Goal: Information Seeking & Learning: Find specific fact

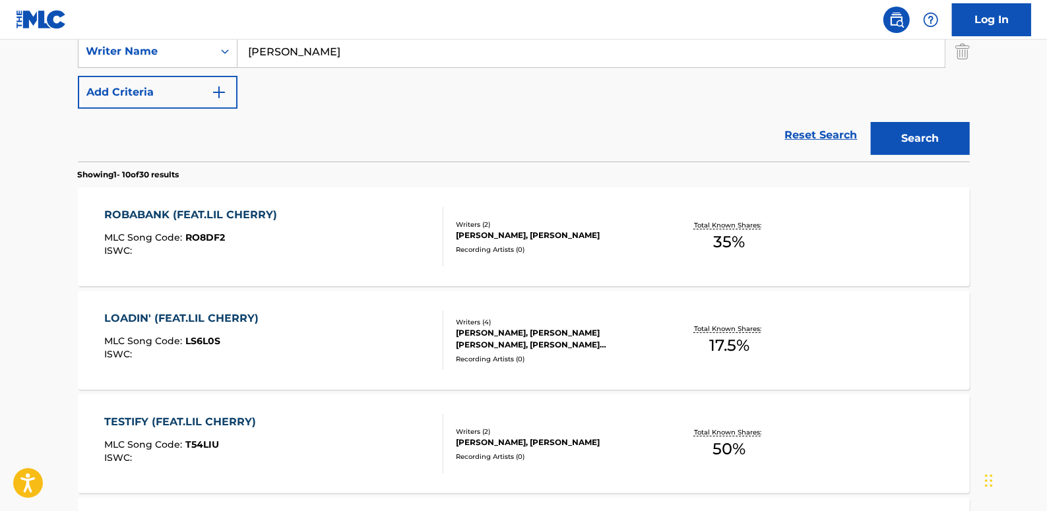
drag, startPoint x: 830, startPoint y: 132, endPoint x: 772, endPoint y: 132, distance: 58.0
click at [830, 132] on link "Reset Search" at bounding box center [821, 135] width 86 height 29
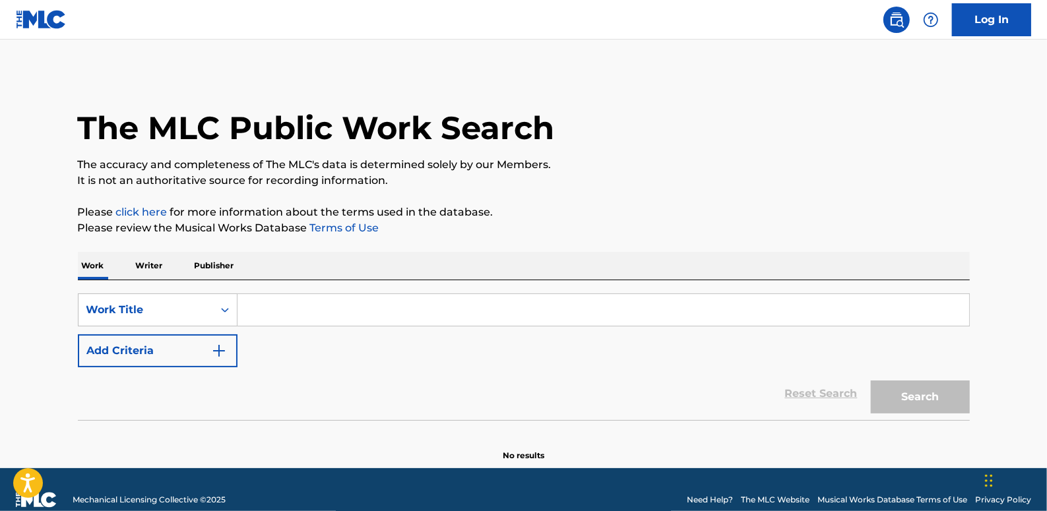
paste input "GODOK (FEAT.SUPERBEE) (PROD.GROOVYROOM)"
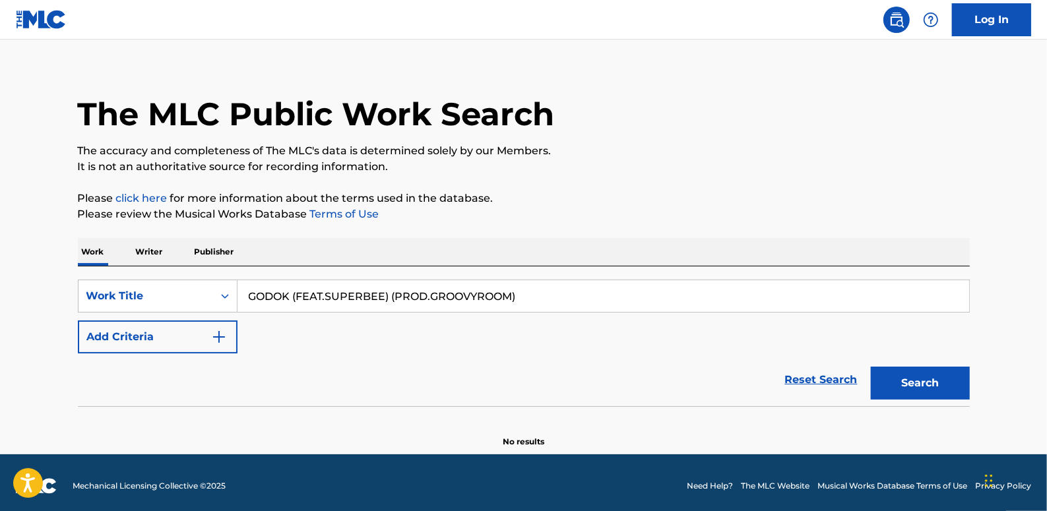
scroll to position [20, 0]
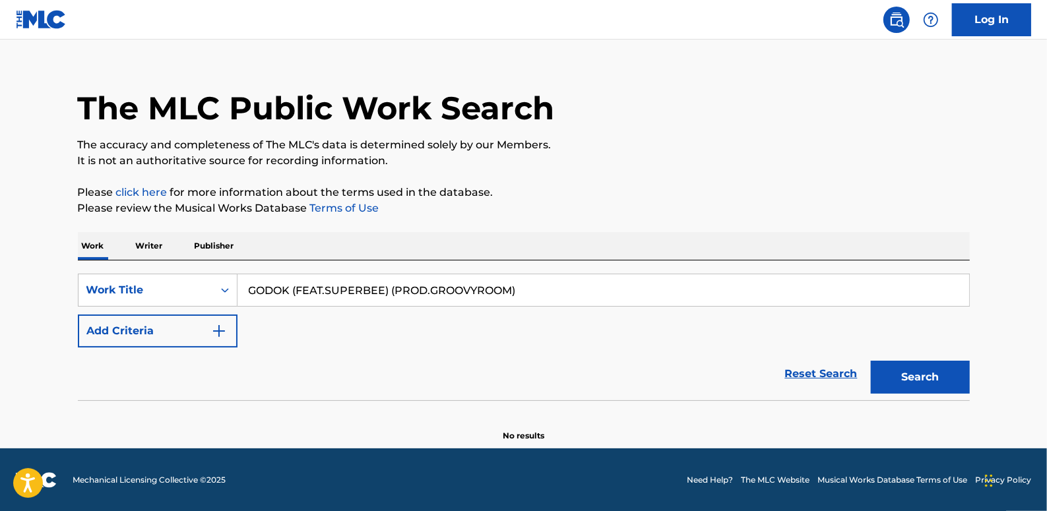
type input "GODOK (FEAT.SUPERBEE) (PROD.GROOVYROOM)"
click at [177, 332] on button "Add Criteria" at bounding box center [158, 331] width 160 height 33
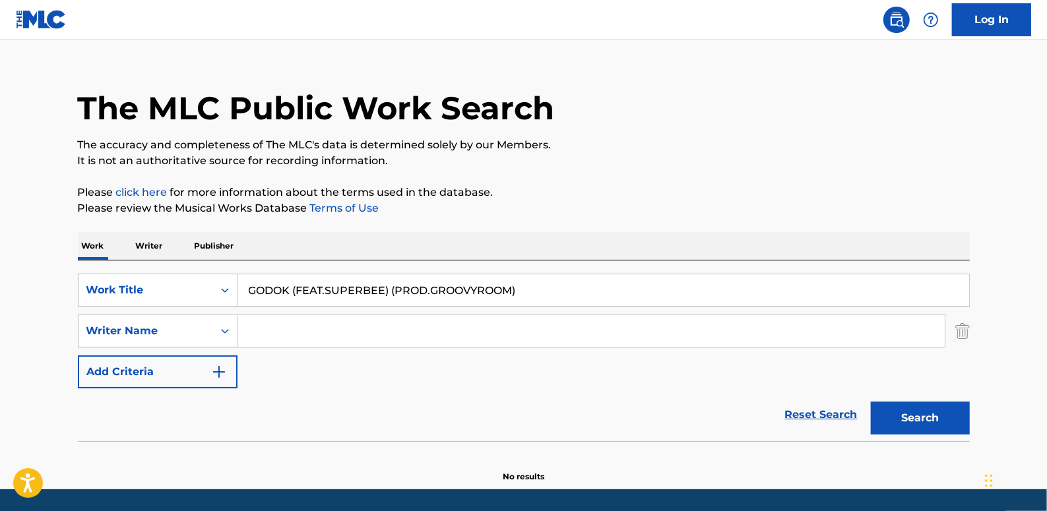
paste input "[PERSON_NAME]"
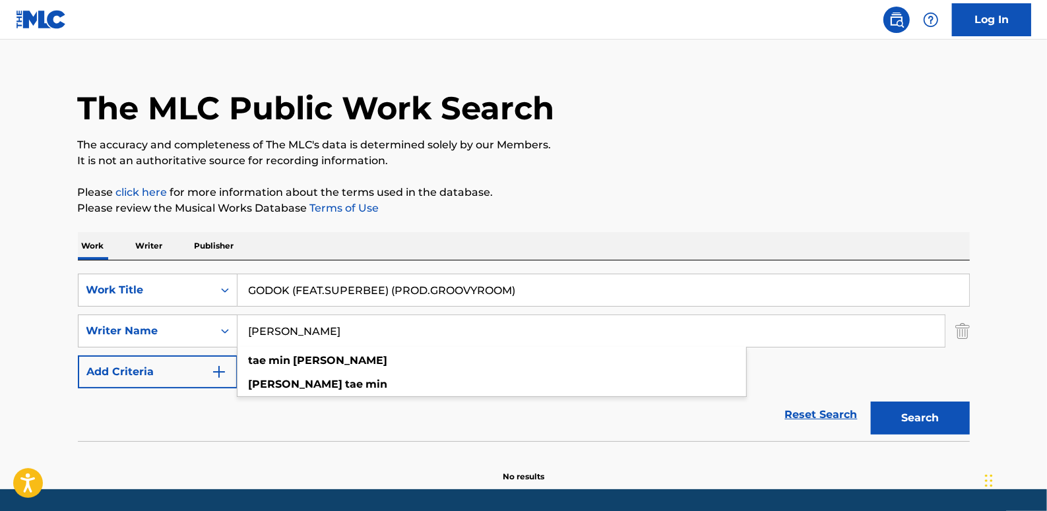
type input "[PERSON_NAME]"
click at [920, 412] on button "Search" at bounding box center [920, 418] width 99 height 33
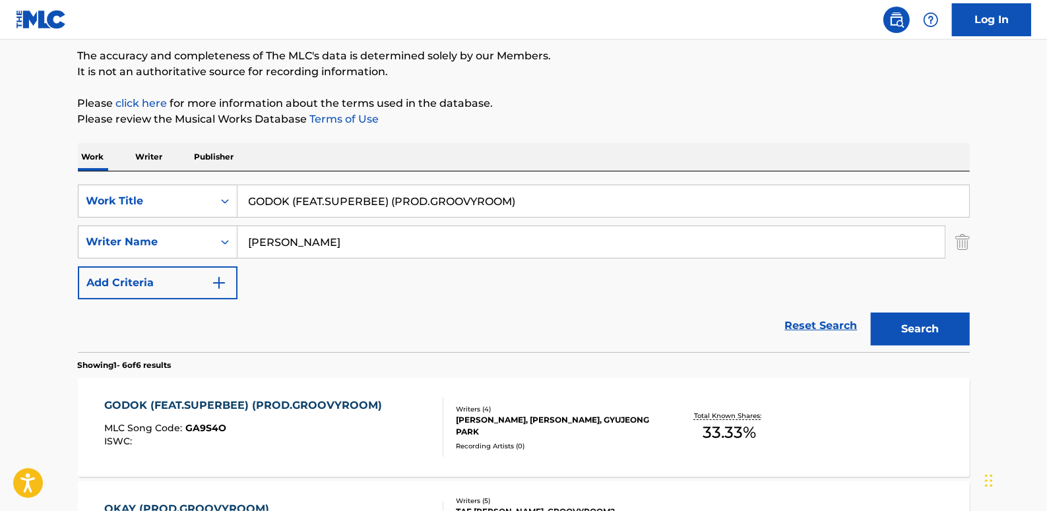
scroll to position [200, 0]
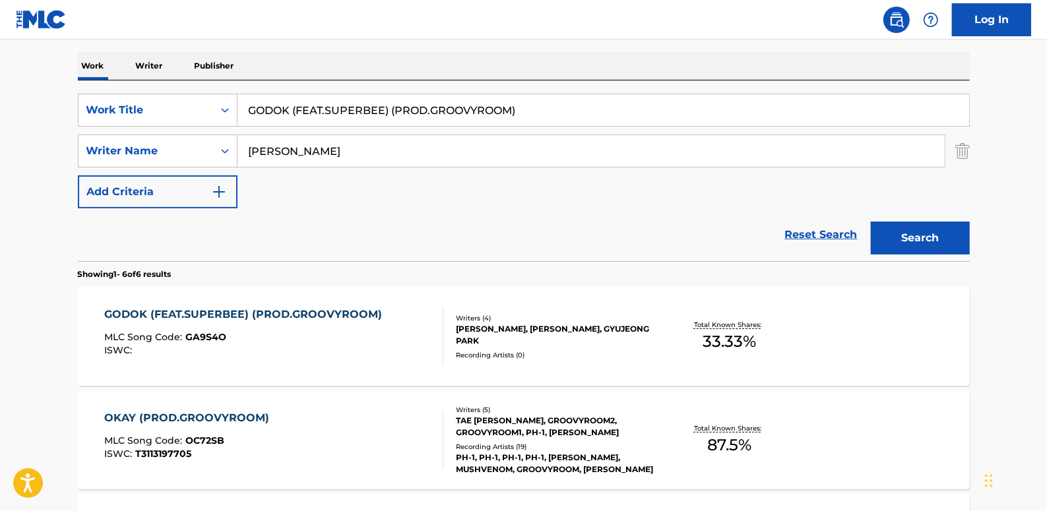
click at [813, 237] on link "Reset Search" at bounding box center [821, 234] width 86 height 29
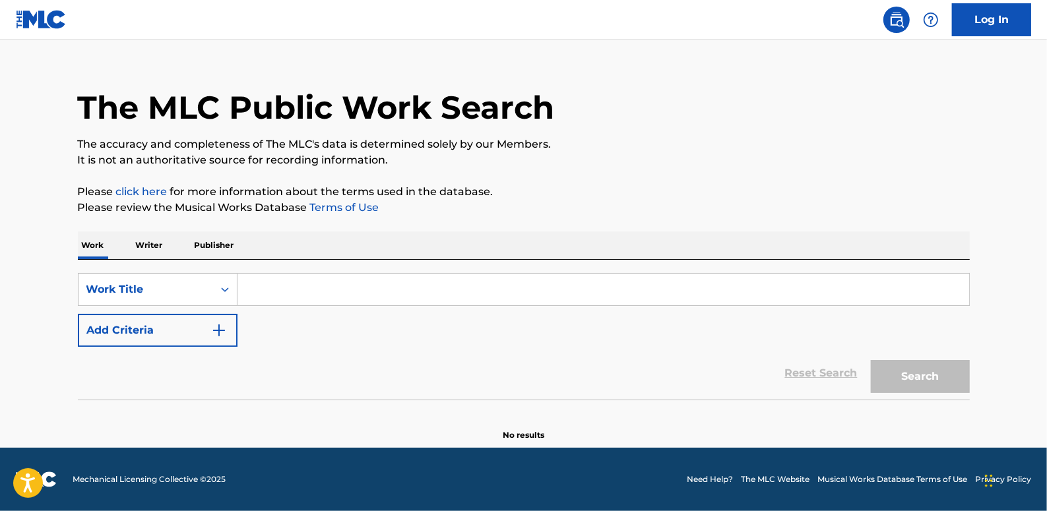
scroll to position [0, 0]
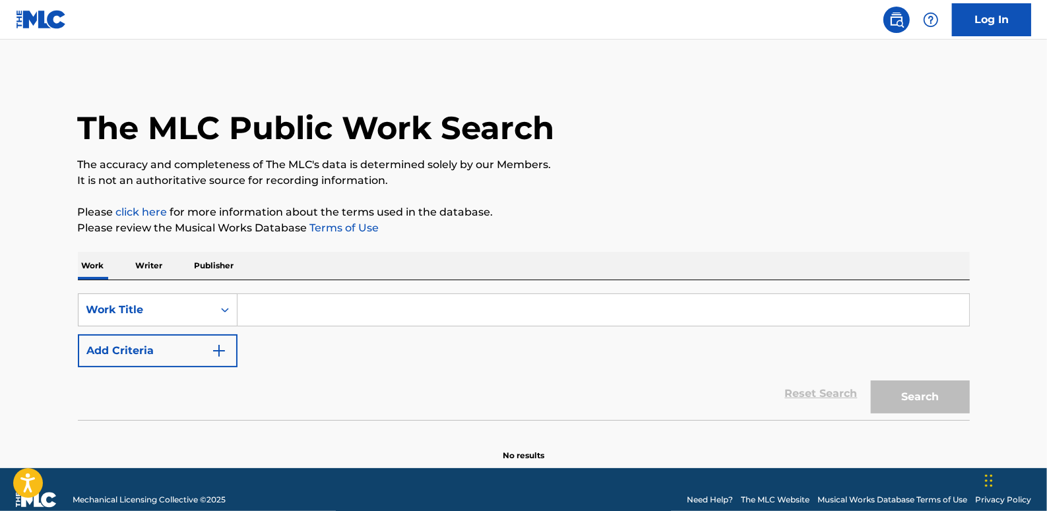
paste input "SURF (FEAT. [GEOGRAPHIC_DATA], [PERSON_NAME])"
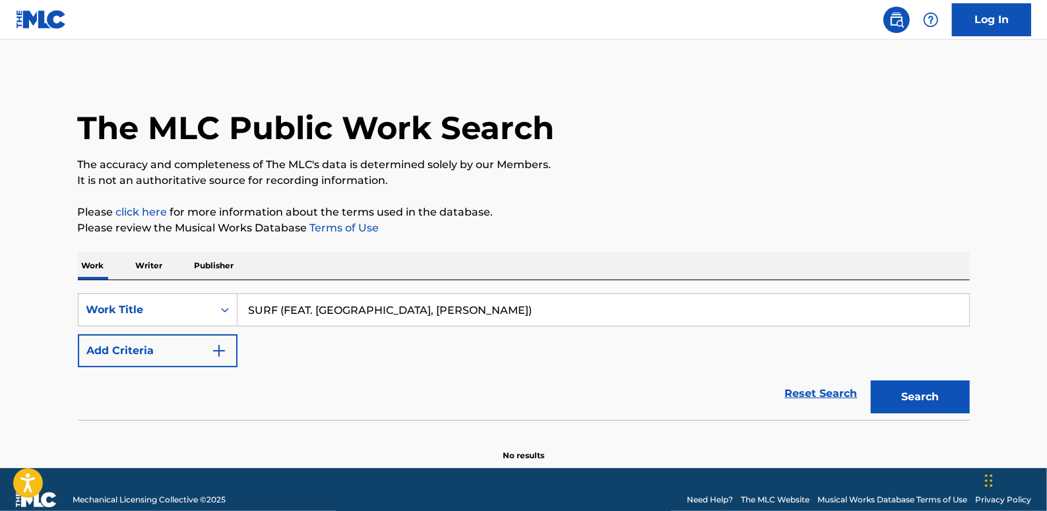
type input "SURF (FEAT. [GEOGRAPHIC_DATA], [PERSON_NAME])"
click at [168, 346] on button "Add Criteria" at bounding box center [158, 350] width 160 height 33
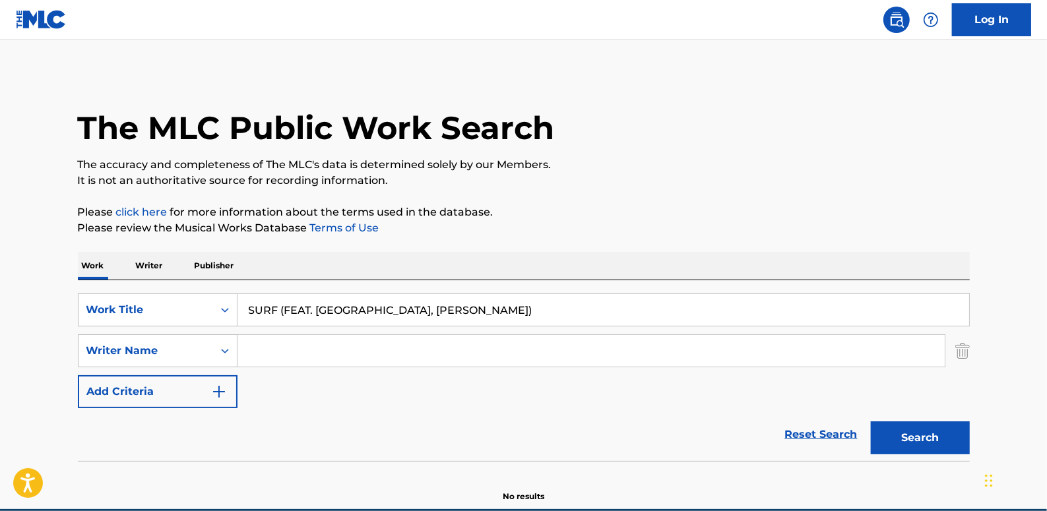
paste input "[PERSON_NAME]"
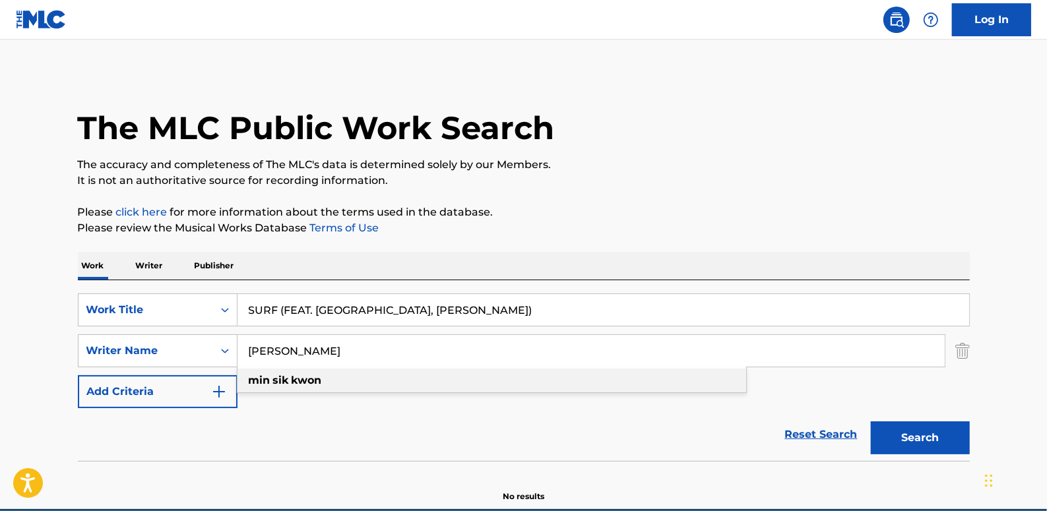
click at [402, 376] on div "min [PERSON_NAME]" at bounding box center [491, 381] width 509 height 24
type input "min [PERSON_NAME]"
click at [925, 435] on button "Search" at bounding box center [920, 437] width 99 height 33
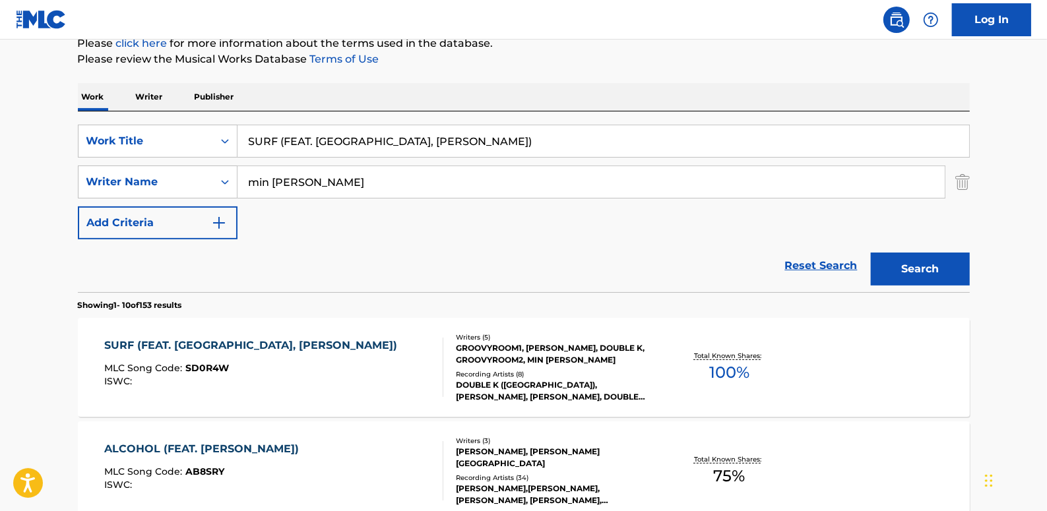
scroll to position [164, 0]
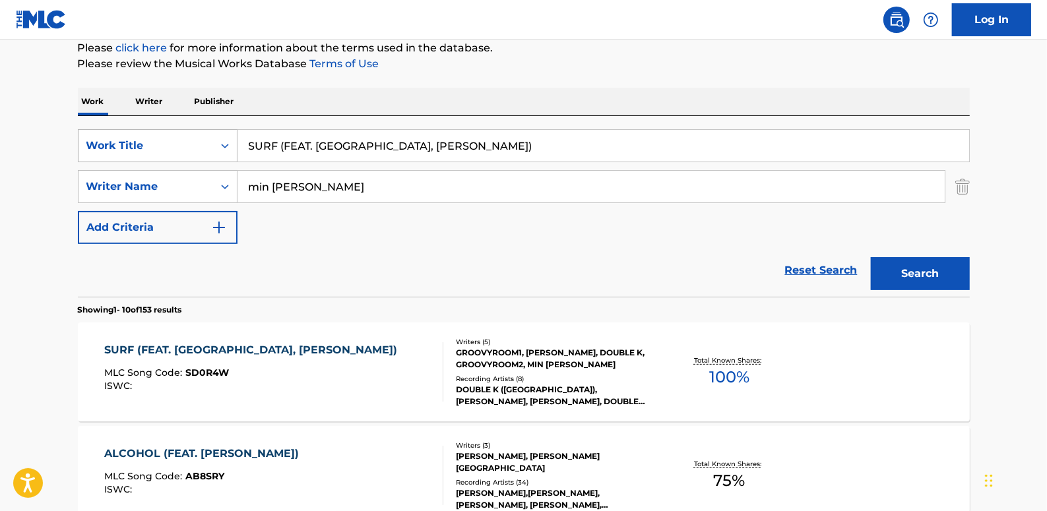
drag, startPoint x: 416, startPoint y: 148, endPoint x: 225, endPoint y: 148, distance: 191.3
click at [225, 148] on div "SearchWithCriteria06c3e48b-bede-4753-a9b3-72113a5c158e Work Title SURF (FEAT. […" at bounding box center [524, 145] width 892 height 33
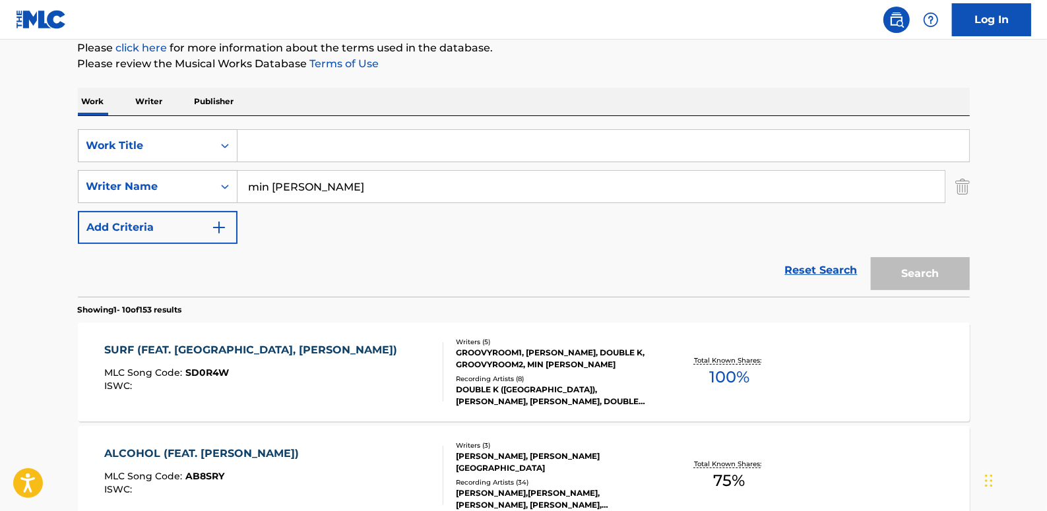
paste input "ONE NATION (FEAT.PLASTIC KID)"
type input "ONE NATION (FEAT.PLASTIC KID)"
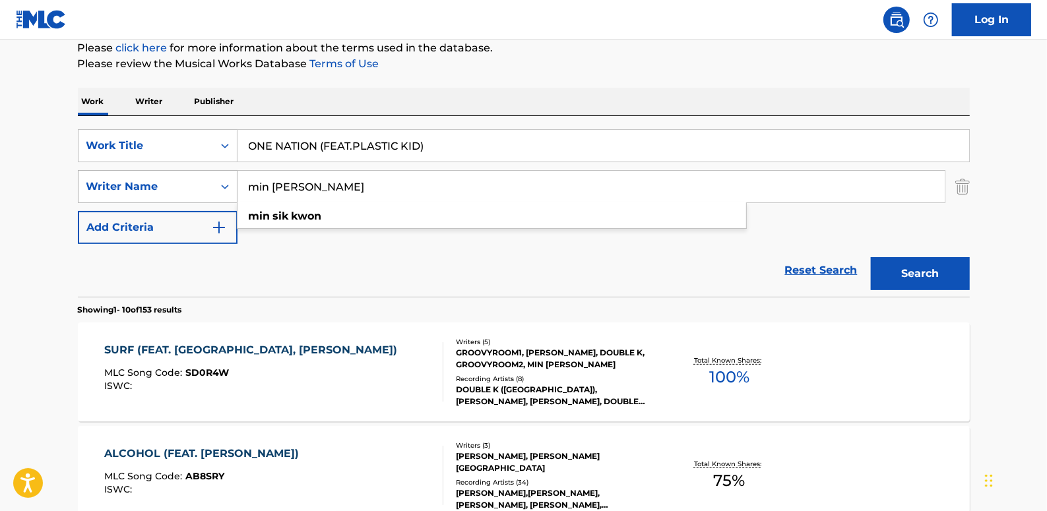
drag, startPoint x: 329, startPoint y: 187, endPoint x: 232, endPoint y: 175, distance: 98.3
click at [232, 175] on div "SearchWithCriteriaa6e068bd-12e3-4c8e-b814-4e472d16a12c Writer Name min [PERSON_…" at bounding box center [524, 186] width 892 height 33
paste input "[PERSON_NAME]"
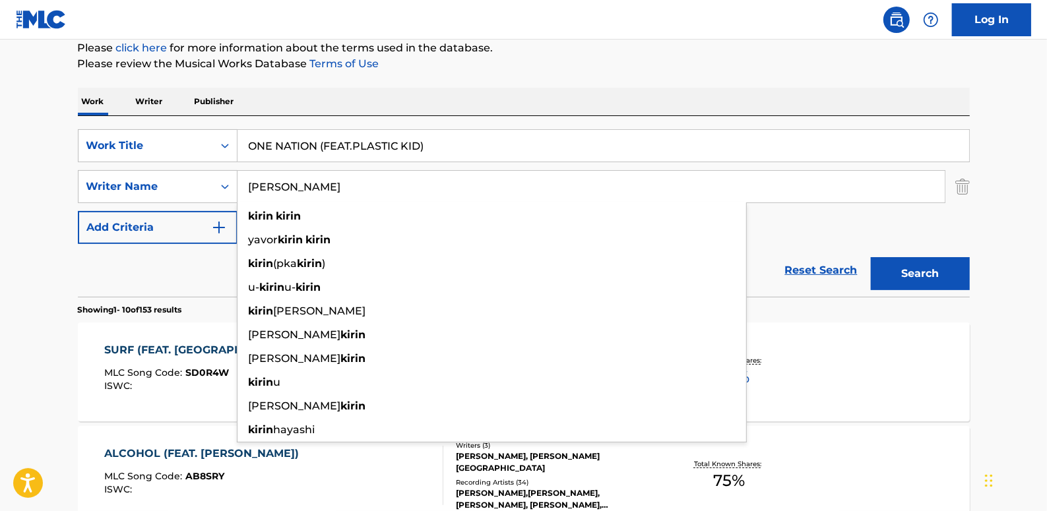
type input "[PERSON_NAME]"
click at [934, 273] on button "Search" at bounding box center [920, 273] width 99 height 33
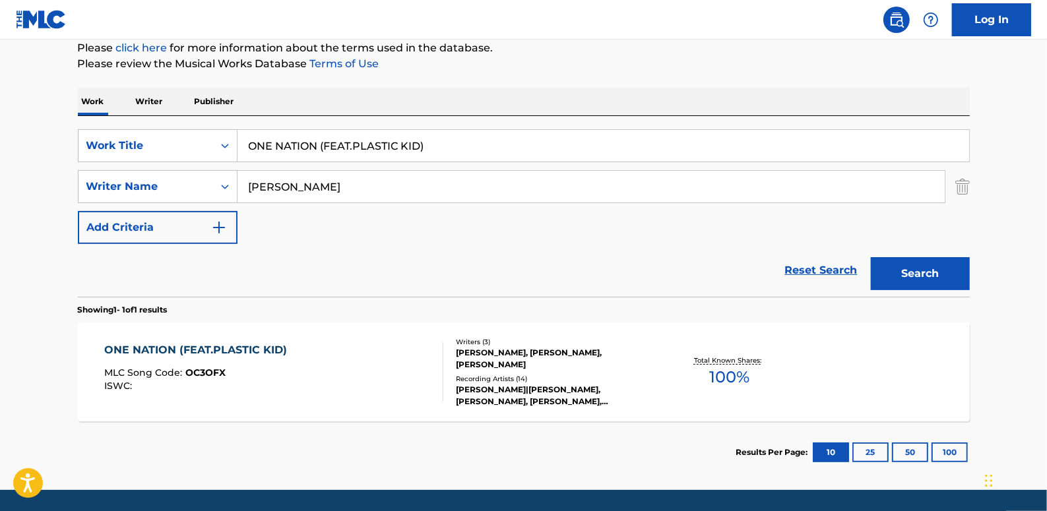
drag, startPoint x: 444, startPoint y: 151, endPoint x: 284, endPoint y: 151, distance: 160.3
click at [241, 149] on input "ONE NATION (FEAT.PLASTIC KID)" at bounding box center [602, 146] width 731 height 32
click at [812, 268] on link "Reset Search" at bounding box center [821, 270] width 86 height 29
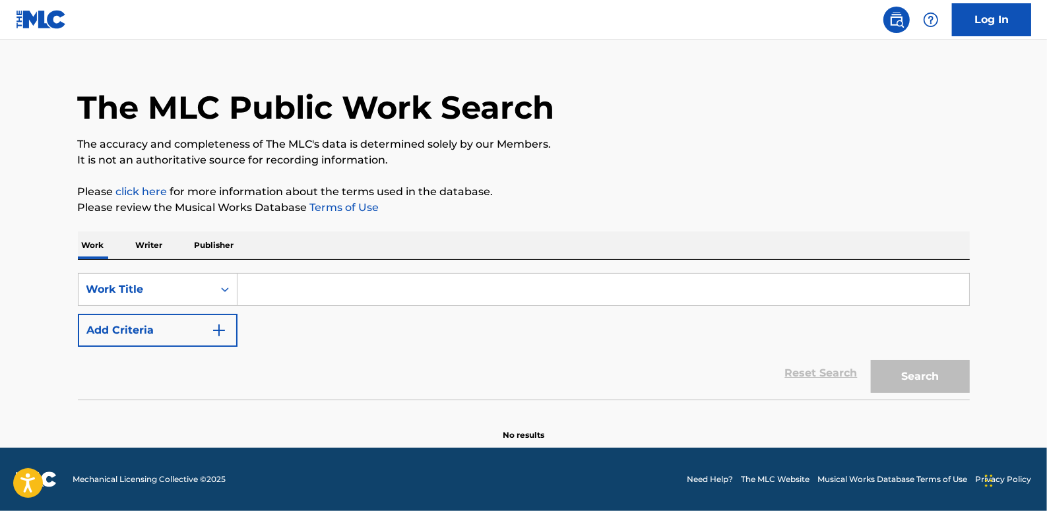
scroll to position [0, 0]
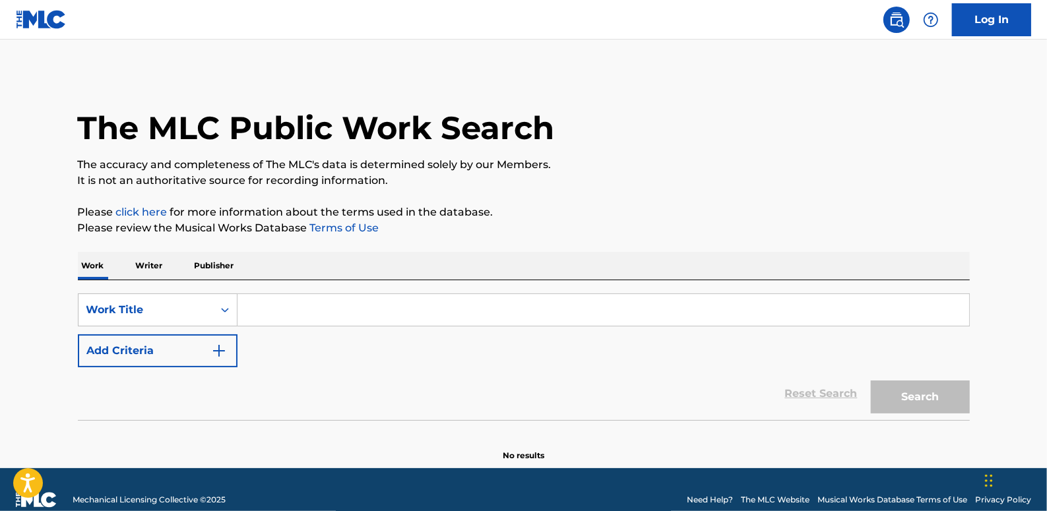
paste input "UPSIDE DOWN"
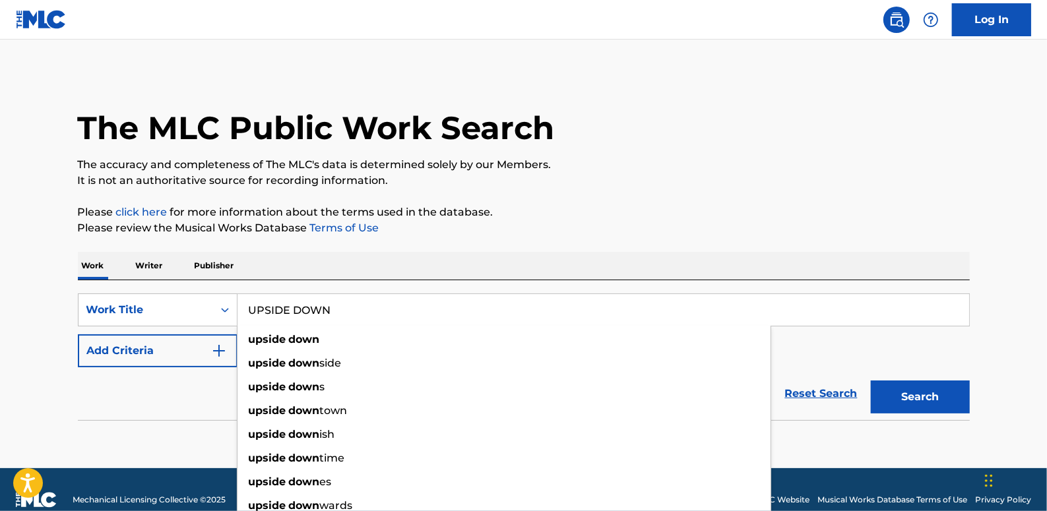
type input "UPSIDE DOWN"
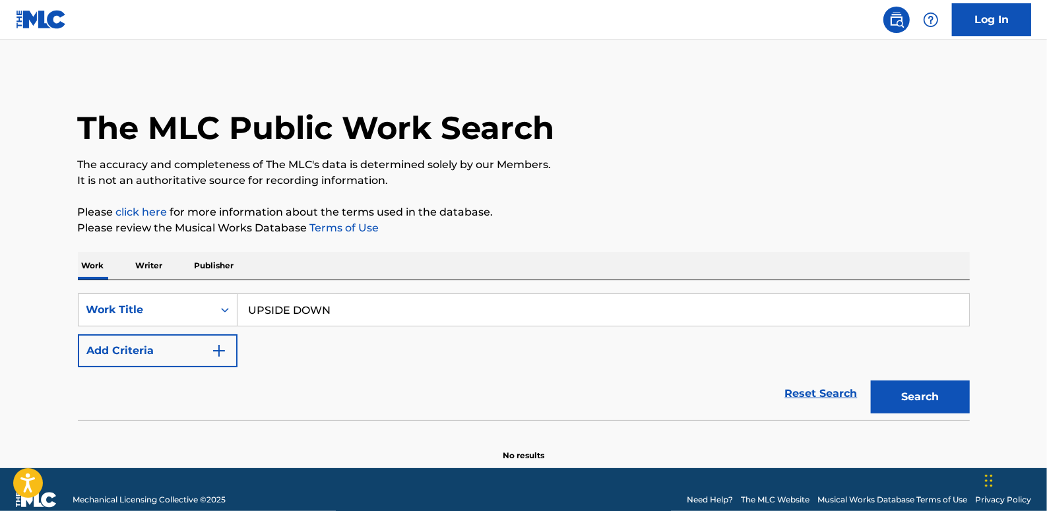
click at [176, 344] on button "Add Criteria" at bounding box center [158, 350] width 160 height 33
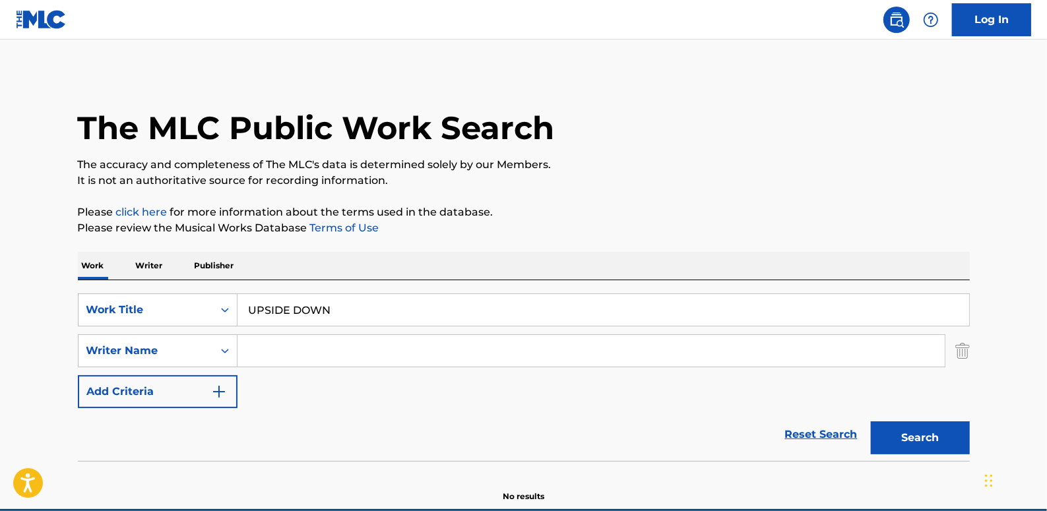
paste input "[PERSON_NAME]"
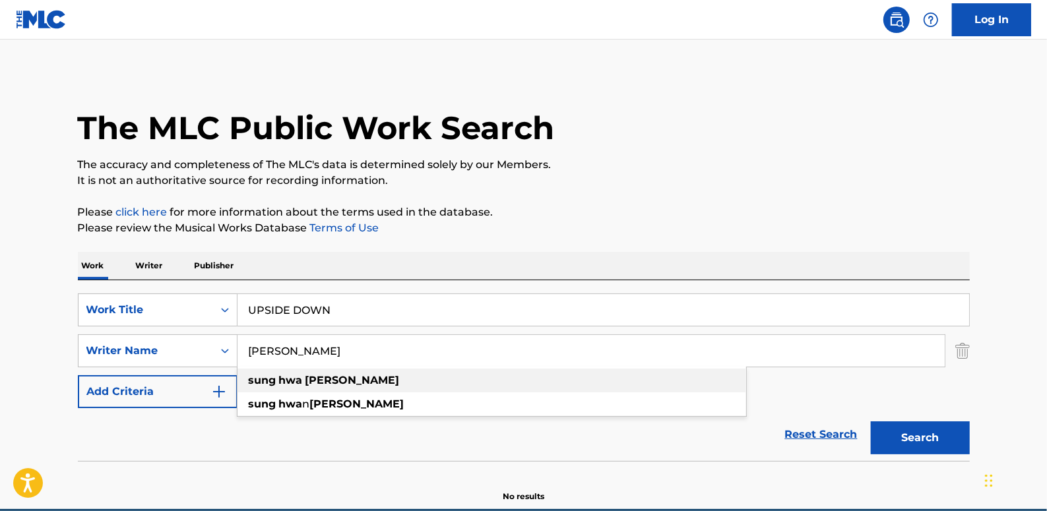
click at [323, 383] on div "[PERSON_NAME]" at bounding box center [491, 381] width 509 height 24
type input "[PERSON_NAME]"
click at [943, 441] on button "Search" at bounding box center [920, 437] width 99 height 33
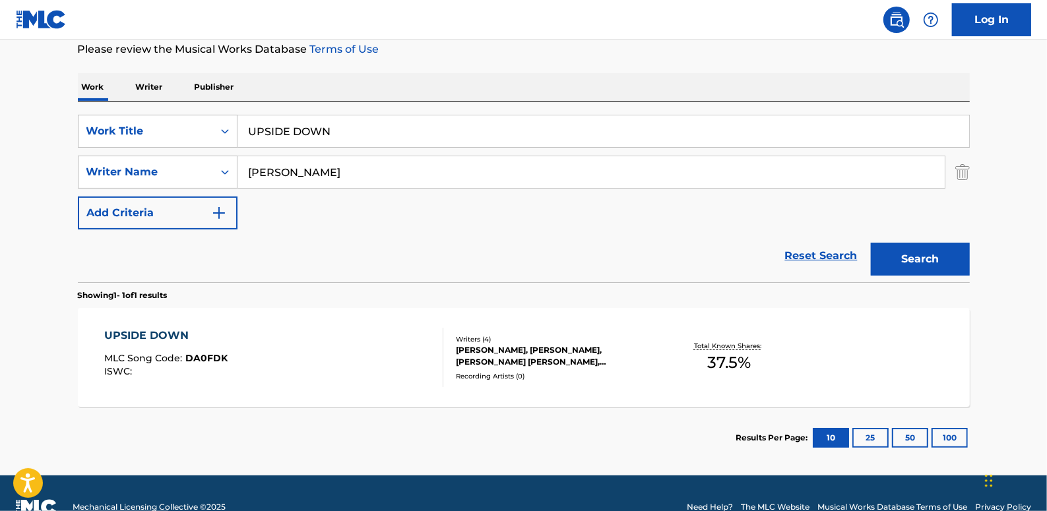
scroll to position [179, 0]
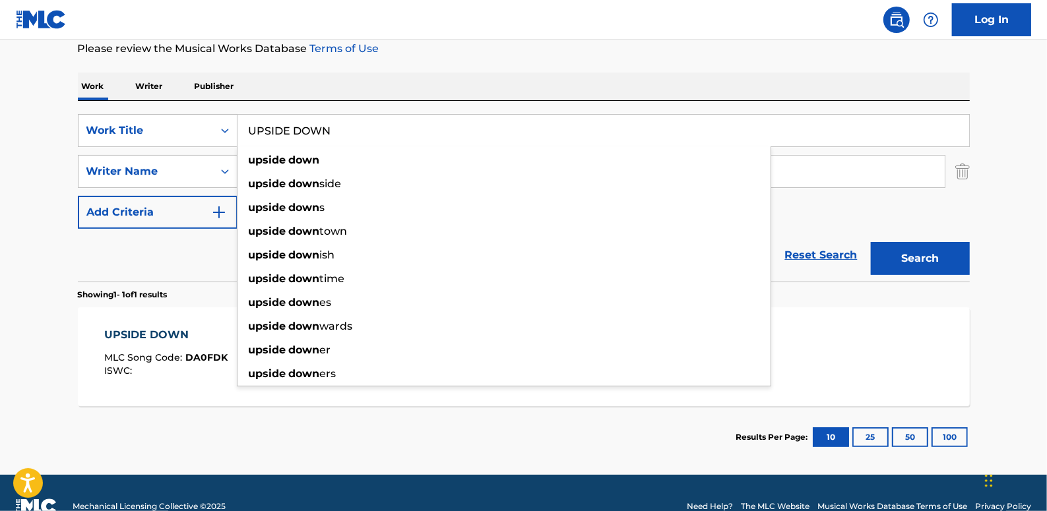
drag, startPoint x: 365, startPoint y: 128, endPoint x: 231, endPoint y: 111, distance: 135.6
click at [231, 111] on div "SearchWithCriteria06c3e48b-bede-4753-a9b3-72113a5c158e Work Title UPSIDE DOWN u…" at bounding box center [524, 191] width 892 height 181
click at [928, 222] on div "SearchWithCriteria06c3e48b-bede-4753-a9b3-72113a5c158e Work Title UPSIDE DOWN u…" at bounding box center [524, 171] width 892 height 115
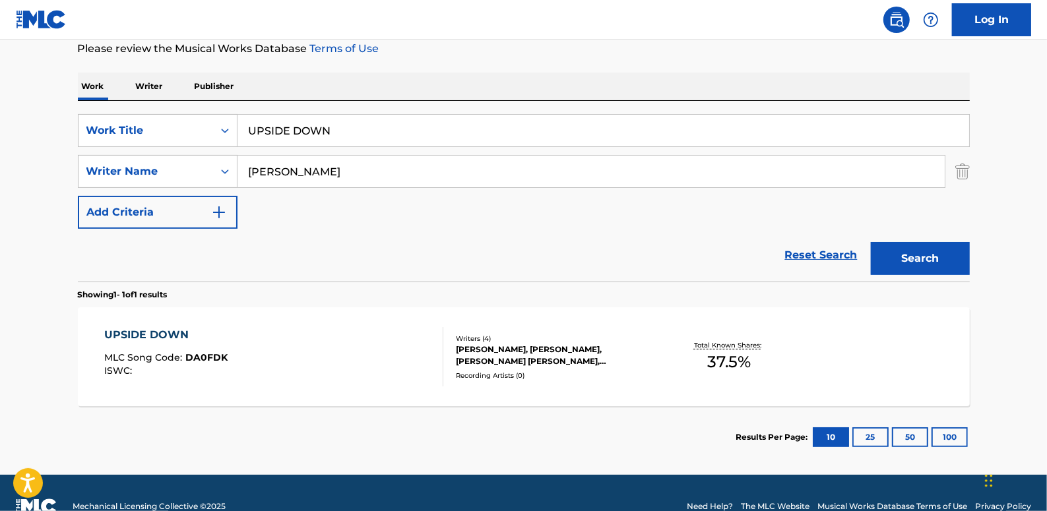
click at [816, 255] on link "Reset Search" at bounding box center [821, 255] width 86 height 29
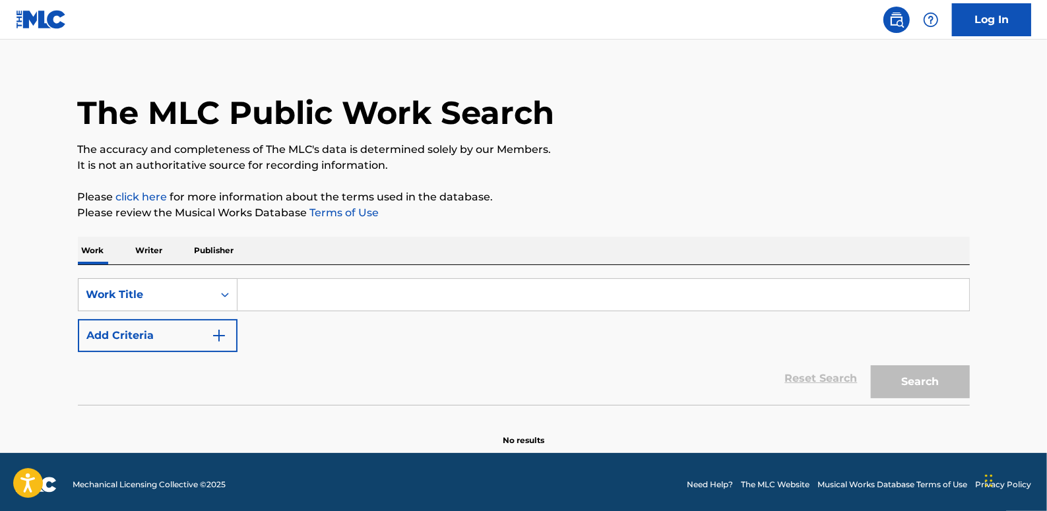
scroll to position [20, 0]
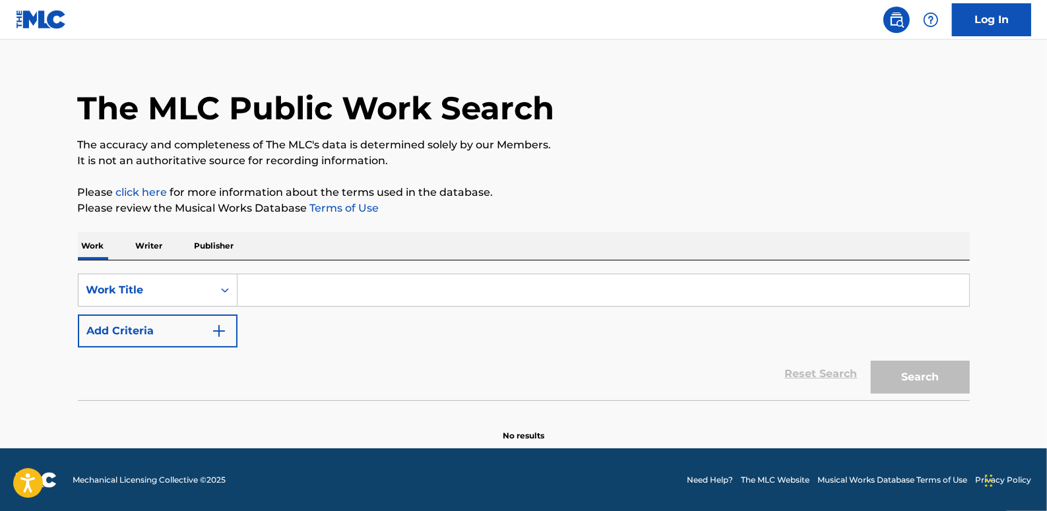
paste input "TRICKER"
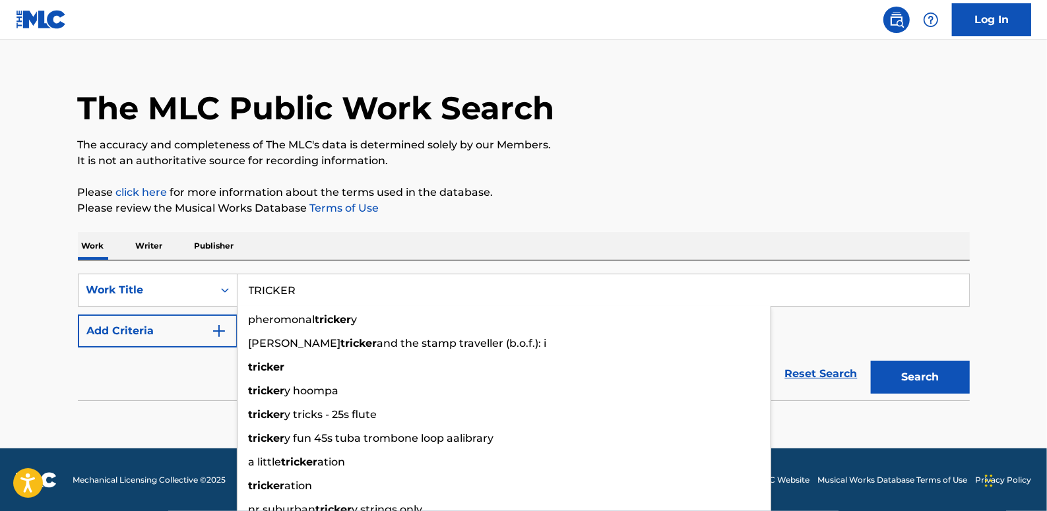
type input "TRICKER"
click at [161, 336] on button "Add Criteria" at bounding box center [158, 331] width 160 height 33
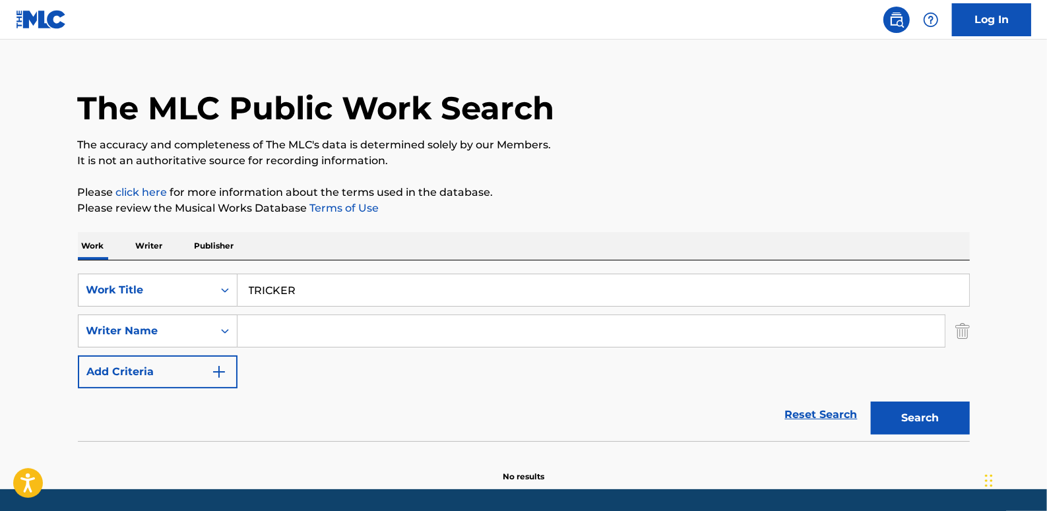
click at [275, 336] on input "Search Form" at bounding box center [590, 331] width 707 height 32
paste input "GROOVYROOM"
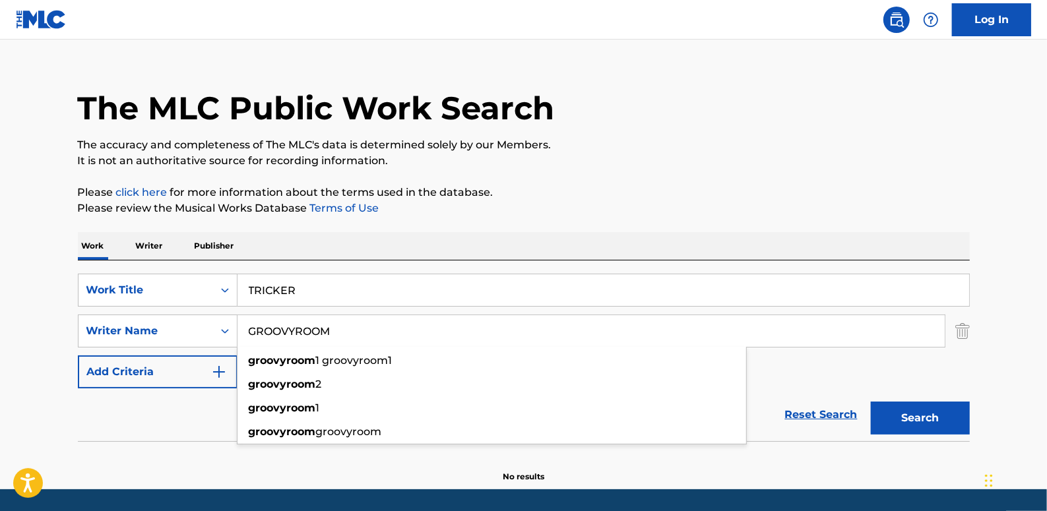
type input "GROOVYROOM"
click at [938, 414] on button "Search" at bounding box center [920, 418] width 99 height 33
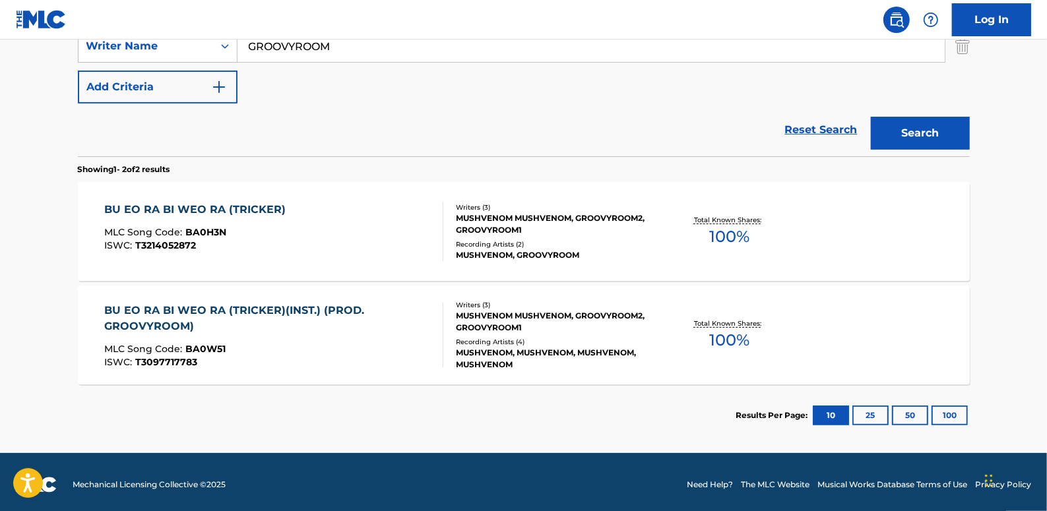
scroll to position [310, 0]
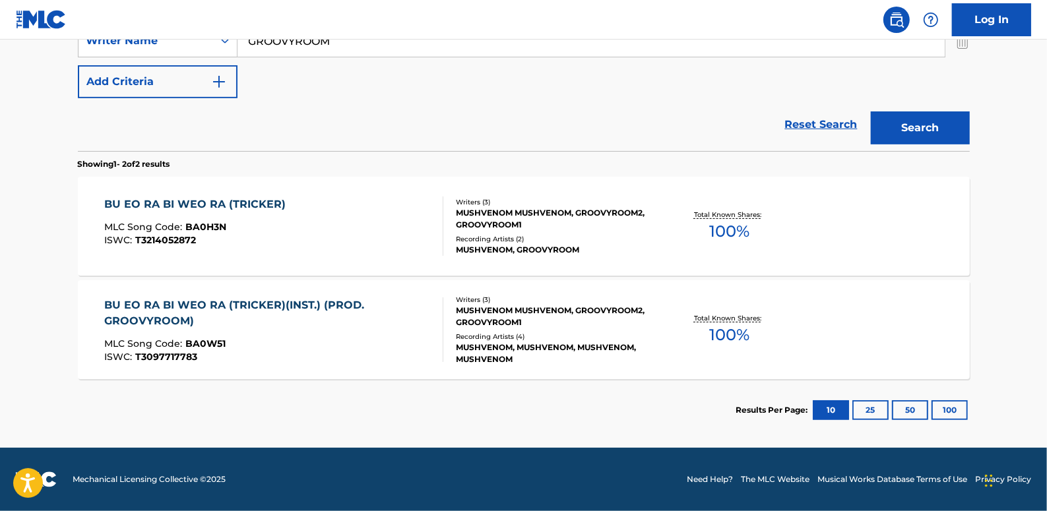
click at [383, 323] on div "BU EO RA BI WEO RA (TRICKER)(INST.) (PROD. GROOVYROOM)" at bounding box center [268, 313] width 328 height 32
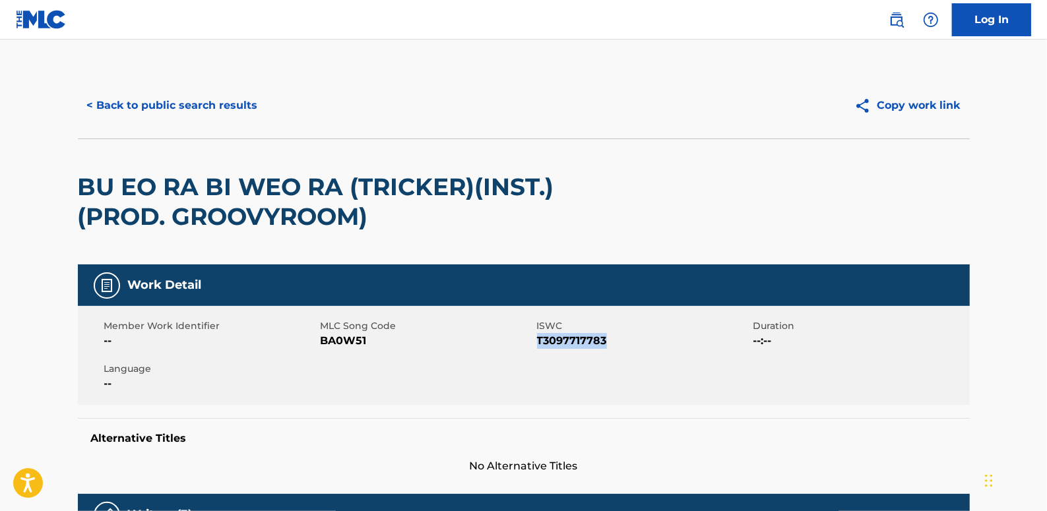
drag, startPoint x: 615, startPoint y: 338, endPoint x: 538, endPoint y: 336, distance: 77.2
click at [538, 336] on span "T3097717783" at bounding box center [643, 341] width 213 height 16
drag, startPoint x: 538, startPoint y: 336, endPoint x: 546, endPoint y: 341, distance: 9.5
copy span "T3097717783"
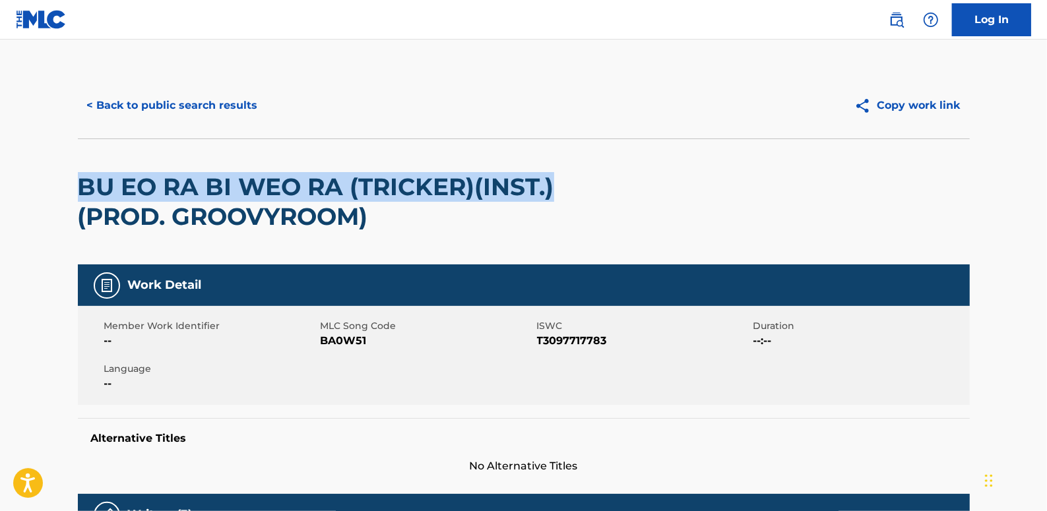
drag, startPoint x: 77, startPoint y: 181, endPoint x: 561, endPoint y: 183, distance: 484.1
drag, startPoint x: 561, startPoint y: 183, endPoint x: 526, endPoint y: 185, distance: 34.4
copy h2 "BU EO RA BI WEO RA (TRICKER)(INST.)"
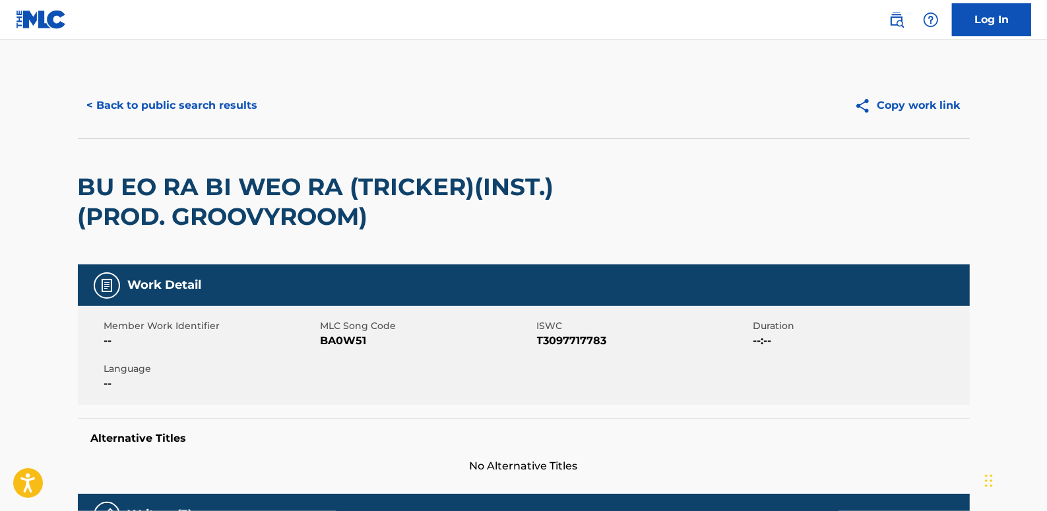
click at [602, 340] on span "T3097717783" at bounding box center [643, 341] width 213 height 16
drag, startPoint x: 610, startPoint y: 338, endPoint x: 540, endPoint y: 343, distance: 70.7
click at [540, 343] on span "T3097717783" at bounding box center [643, 341] width 213 height 16
drag, startPoint x: 540, startPoint y: 343, endPoint x: 549, endPoint y: 346, distance: 10.2
copy span "T3097717783"
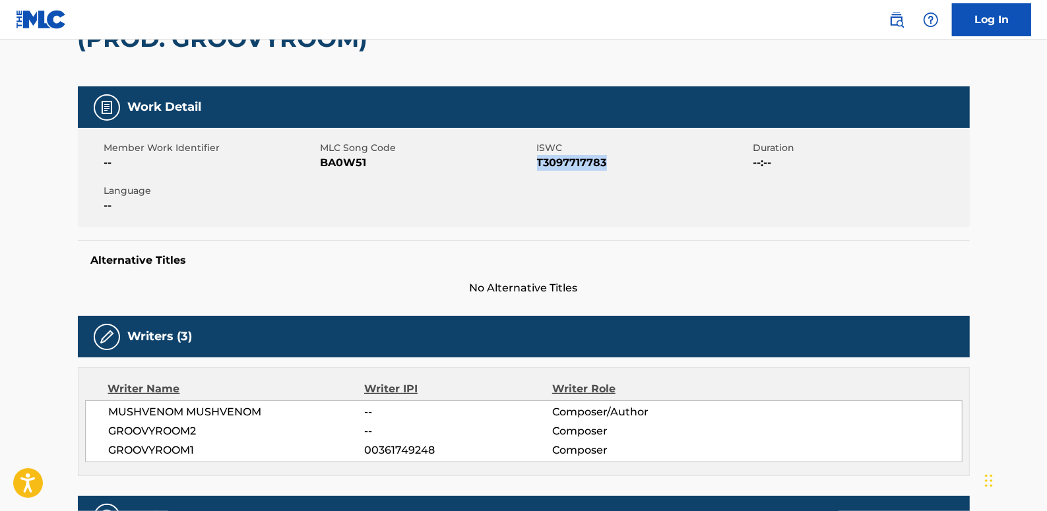
scroll to position [59, 0]
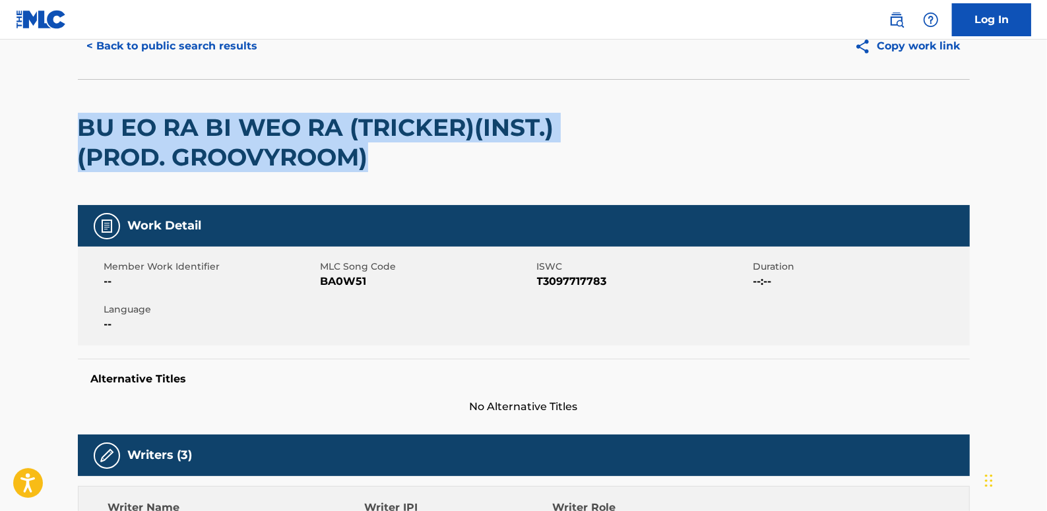
drag, startPoint x: 82, startPoint y: 125, endPoint x: 447, endPoint y: 148, distance: 366.1
click at [447, 148] on h2 "BU EO RA BI WEO RA (TRICKER)(INST.) (PROD. GROOVYROOM)" at bounding box center [345, 142] width 535 height 59
copy h2 "BU EO RA BI WEO RA (TRICKER)(INST.) (PROD. GROOVYROOM)"
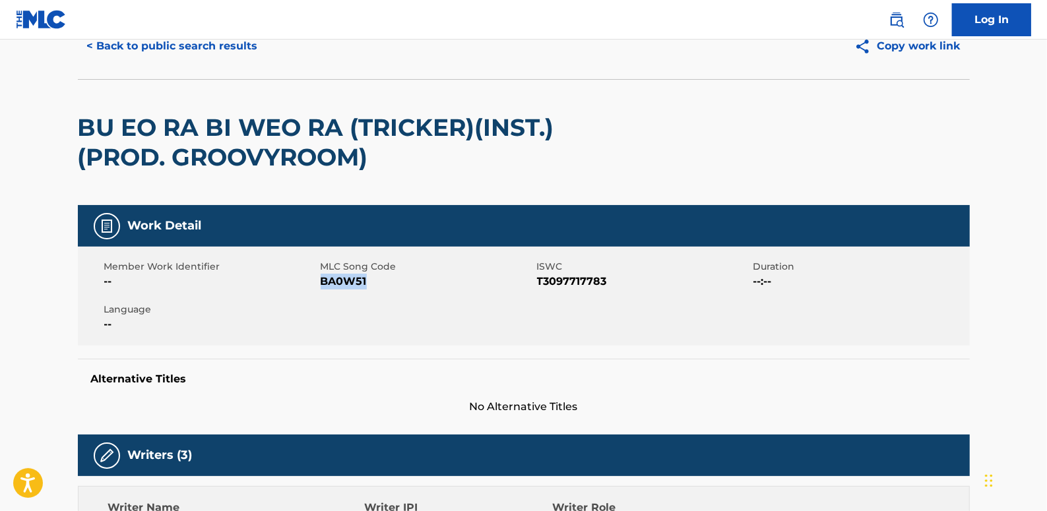
drag, startPoint x: 370, startPoint y: 286, endPoint x: 322, endPoint y: 277, distance: 48.9
click at [322, 277] on span "BA0W51" at bounding box center [427, 282] width 213 height 16
drag, startPoint x: 321, startPoint y: 277, endPoint x: 330, endPoint y: 283, distance: 10.4
copy span "BA0W51"
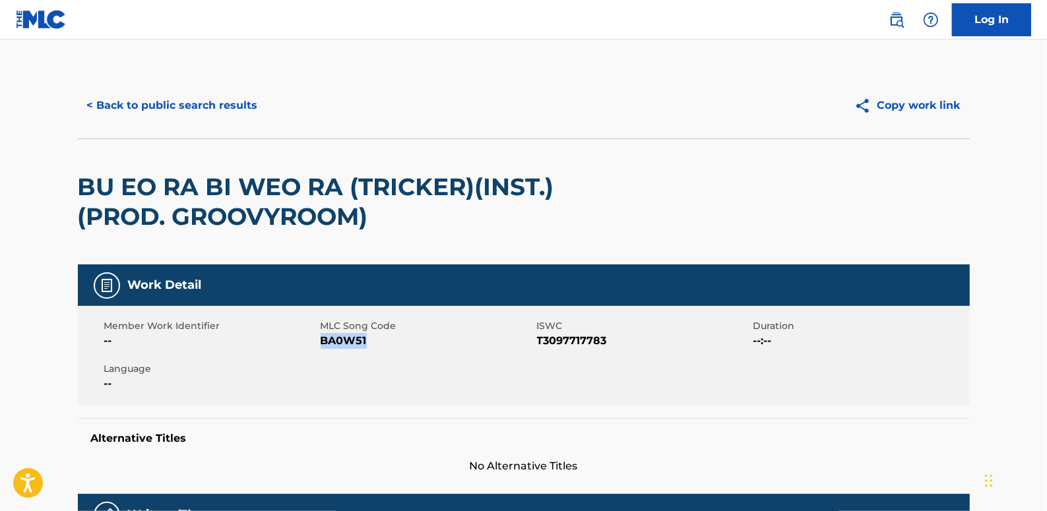
click at [169, 106] on button "< Back to public search results" at bounding box center [172, 105] width 189 height 33
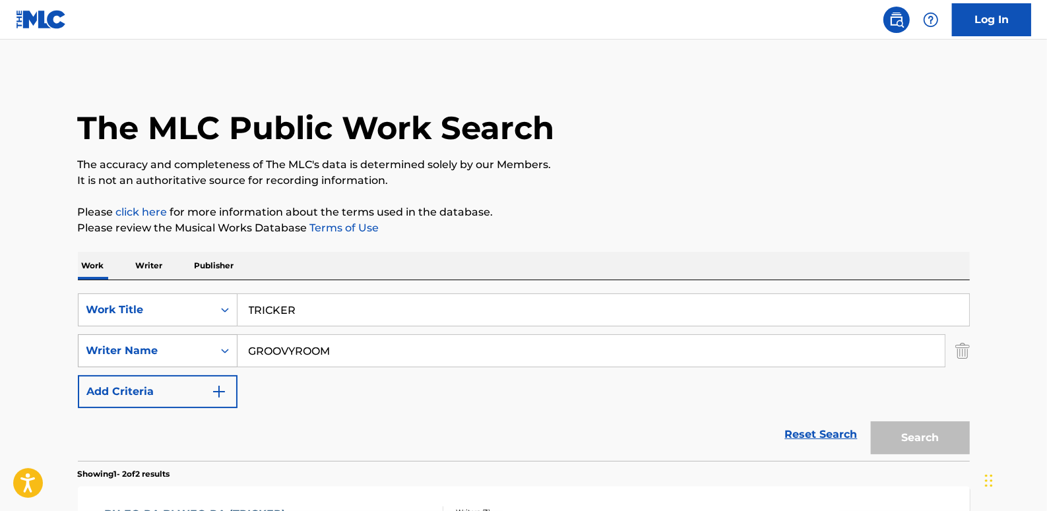
scroll to position [235, 0]
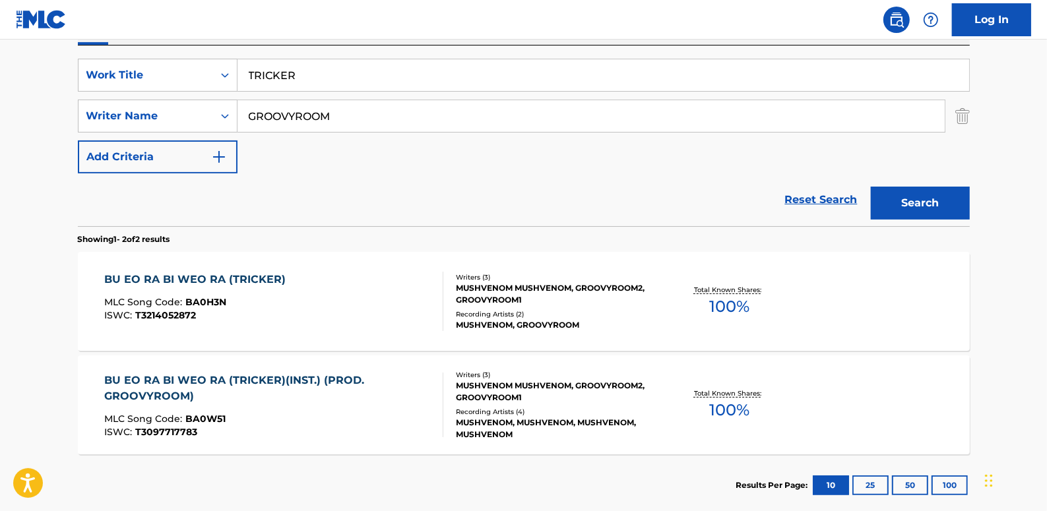
click at [840, 198] on link "Reset Search" at bounding box center [821, 199] width 86 height 29
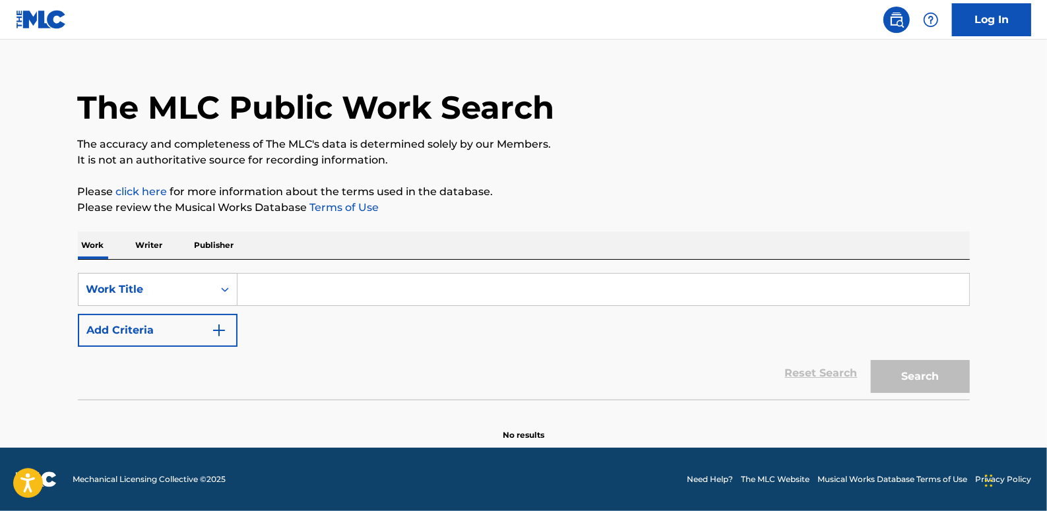
scroll to position [0, 0]
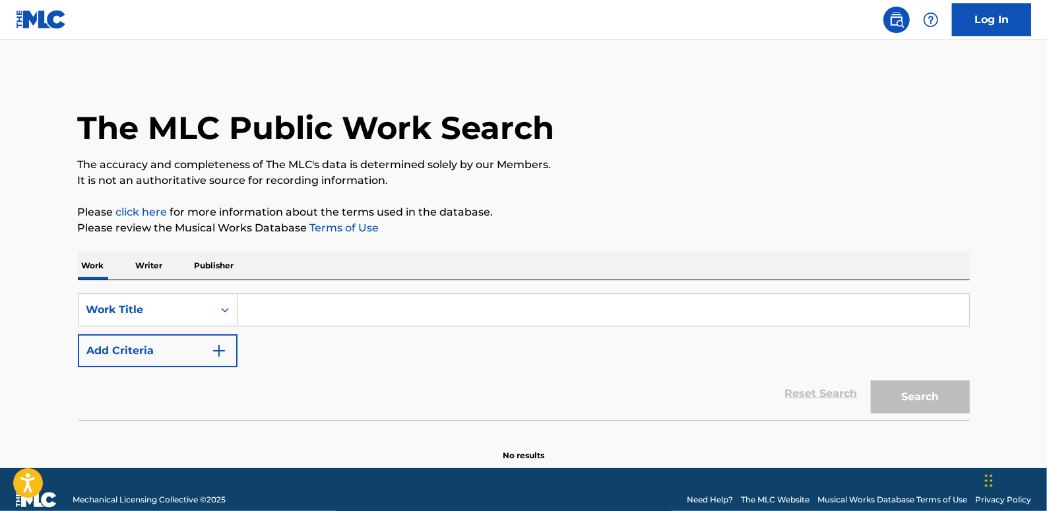
paste input "LYING (FEAT.SIK-K)"
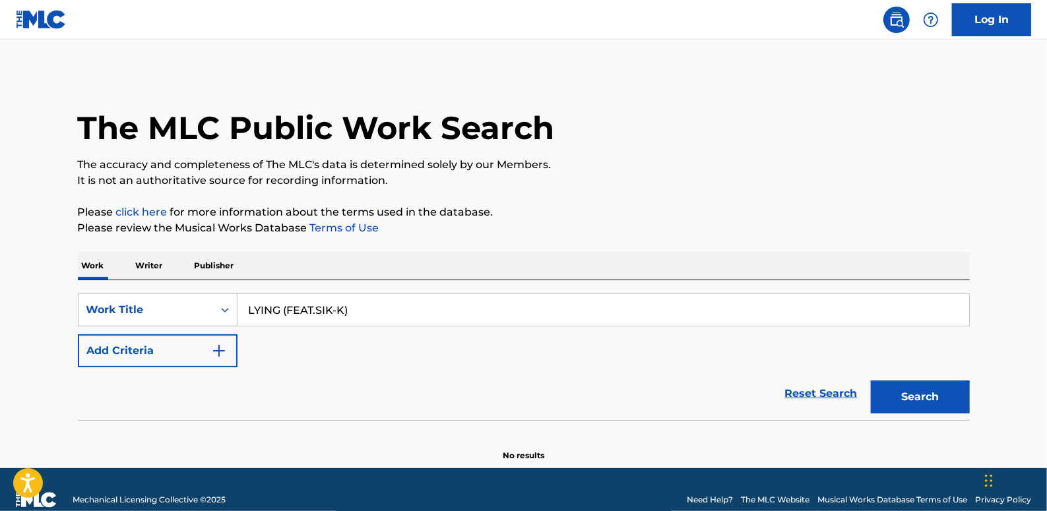
type input "LYING (FEAT.SIK-K)"
click at [162, 352] on button "Add Criteria" at bounding box center [158, 350] width 160 height 33
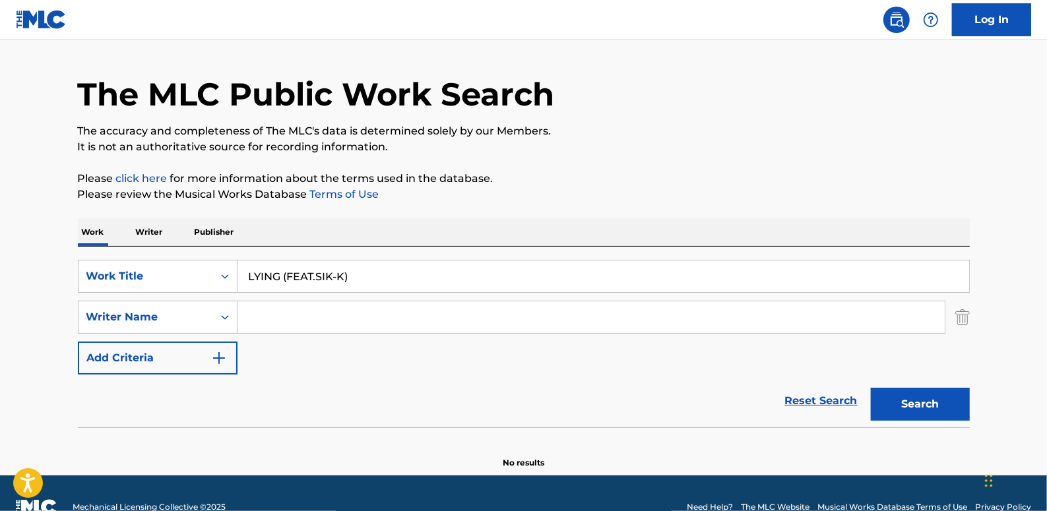
scroll to position [61, 0]
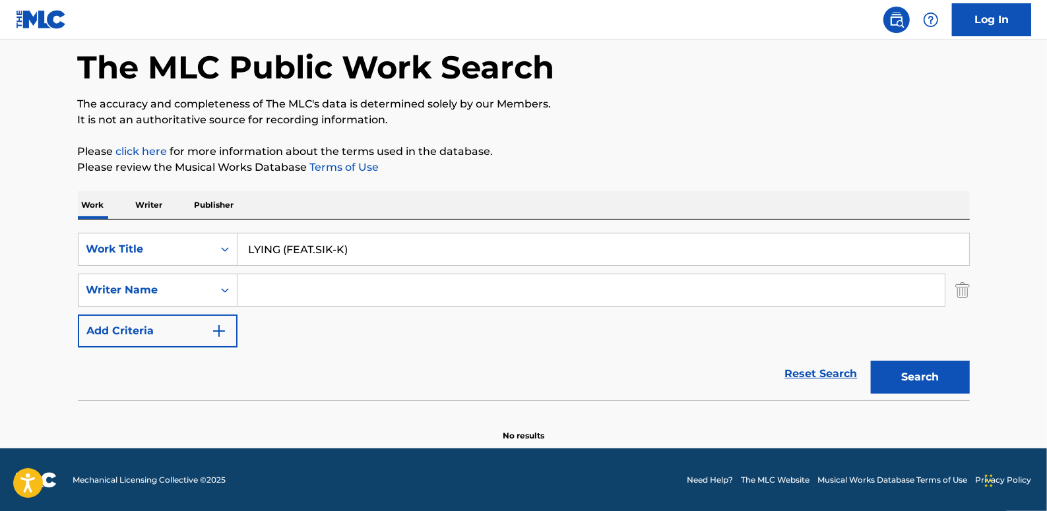
paste input "[PERSON_NAME]"
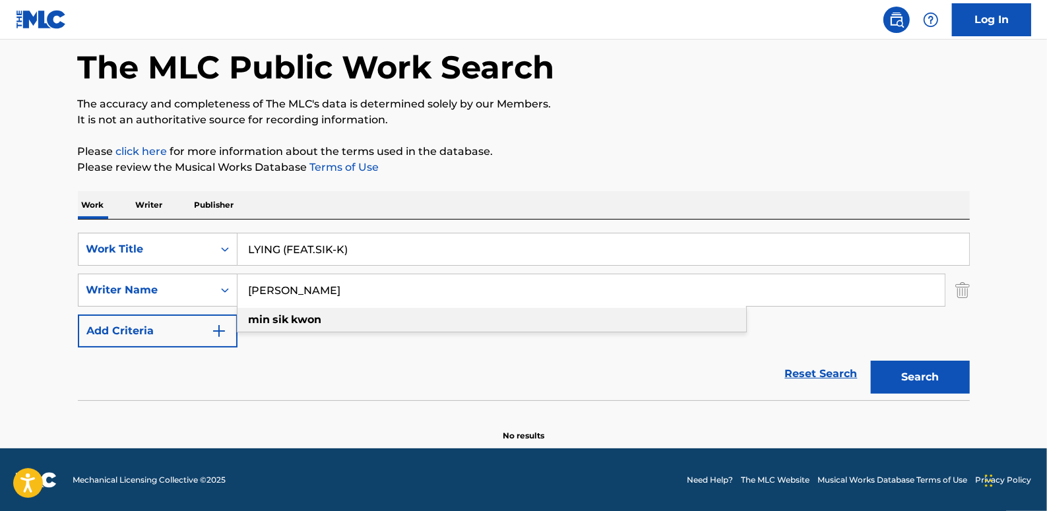
click at [477, 317] on div "min [PERSON_NAME]" at bounding box center [491, 320] width 509 height 24
type input "min [PERSON_NAME]"
click at [932, 377] on button "Search" at bounding box center [920, 377] width 99 height 33
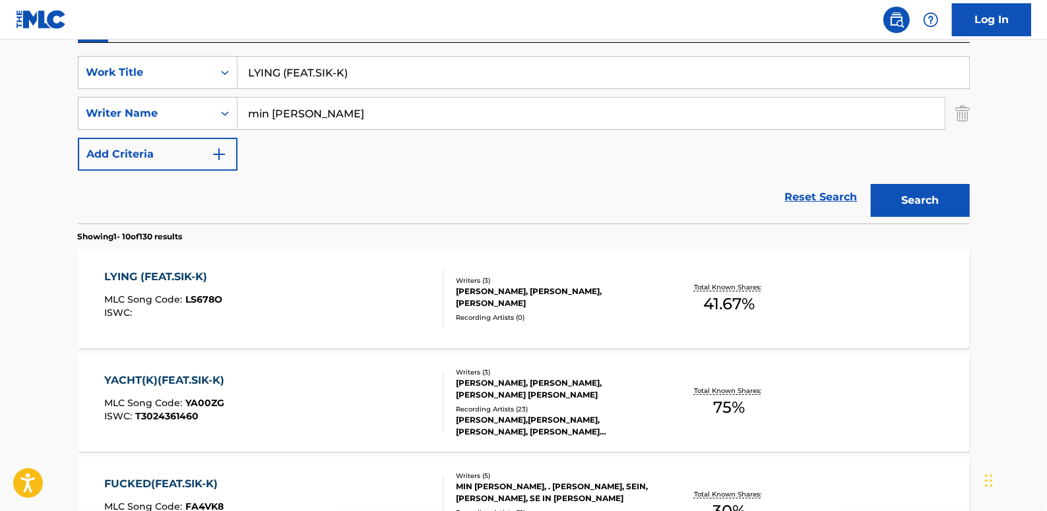
scroll to position [241, 0]
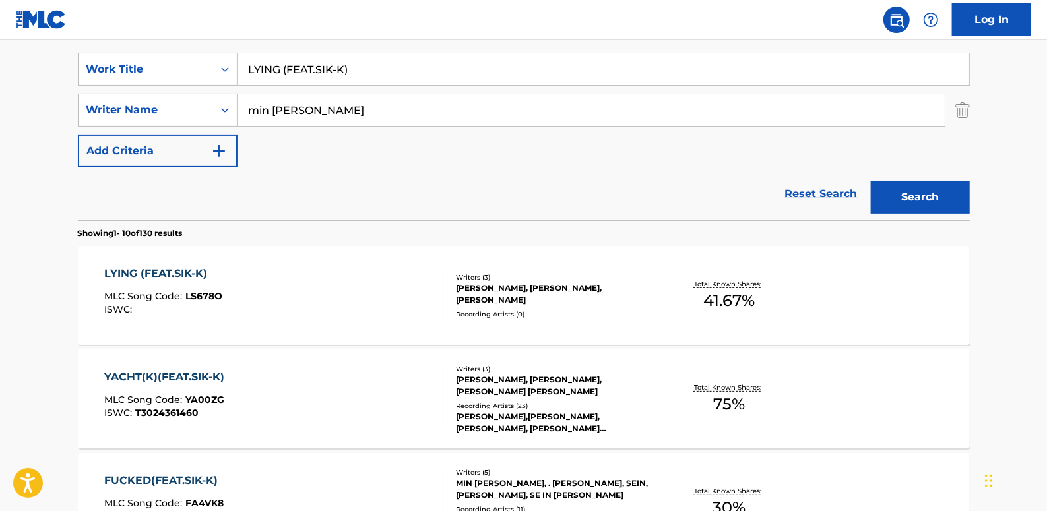
click at [323, 278] on div "LYING (FEAT.SIK-K) MLC Song Code : LS678O ISWC :" at bounding box center [273, 295] width 339 height 59
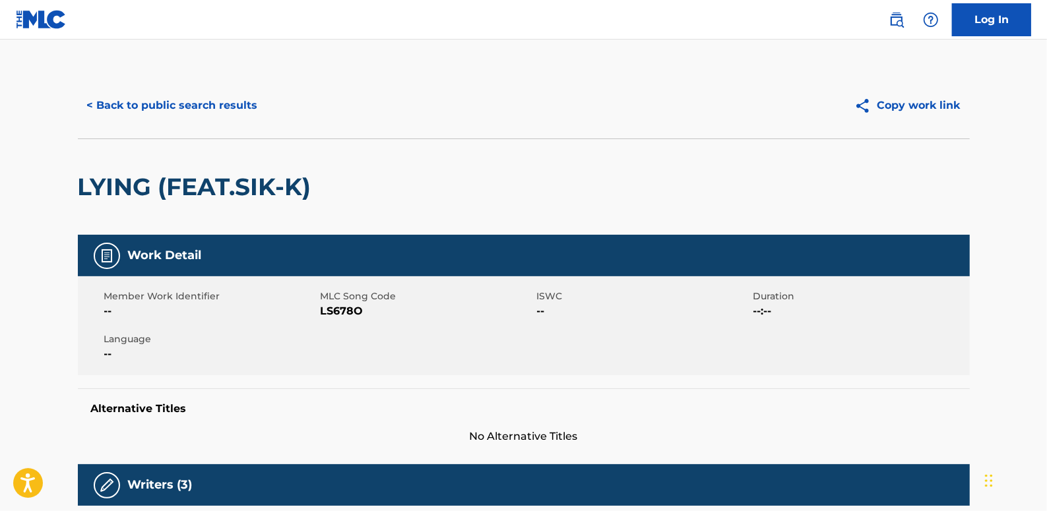
click at [222, 109] on button "< Back to public search results" at bounding box center [172, 105] width 189 height 33
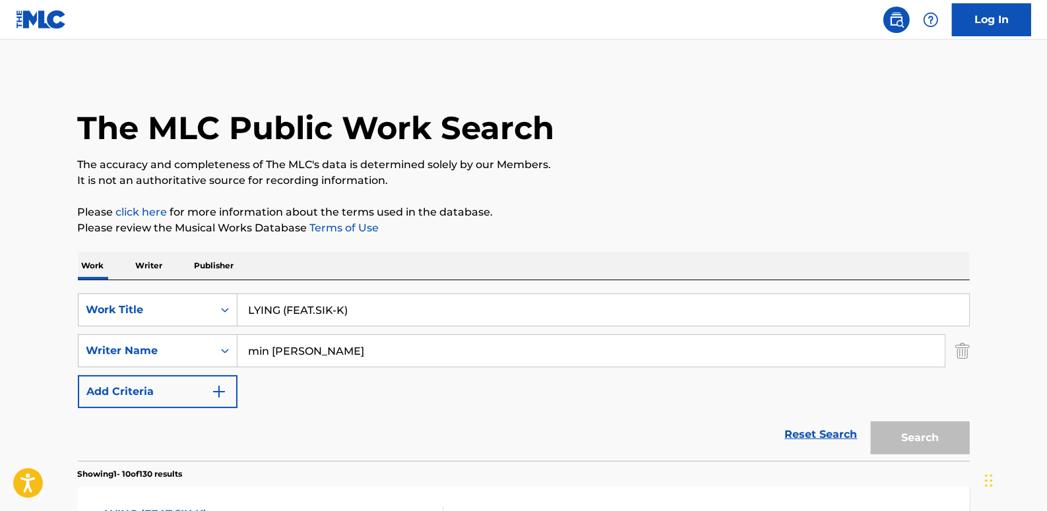
scroll to position [241, 0]
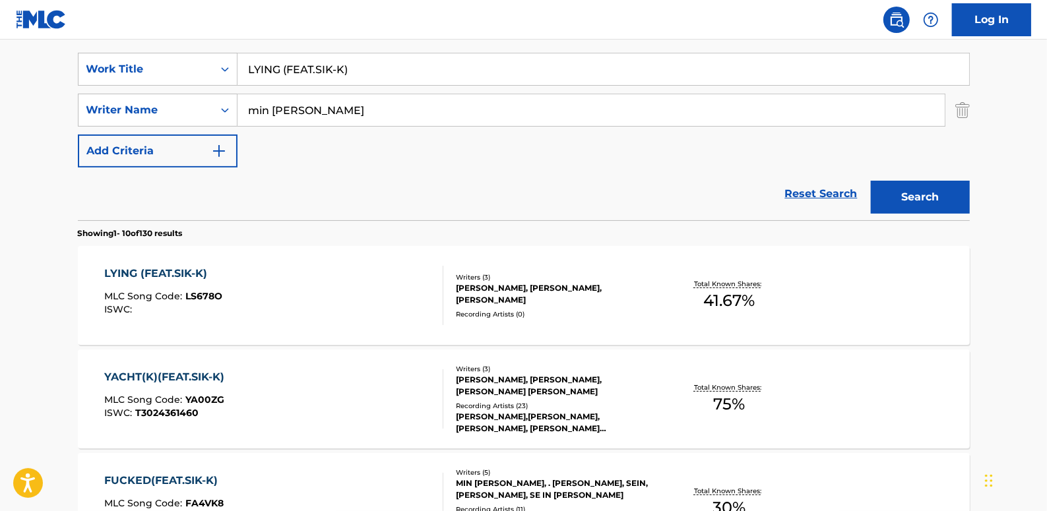
click at [831, 191] on link "Reset Search" at bounding box center [821, 193] width 86 height 29
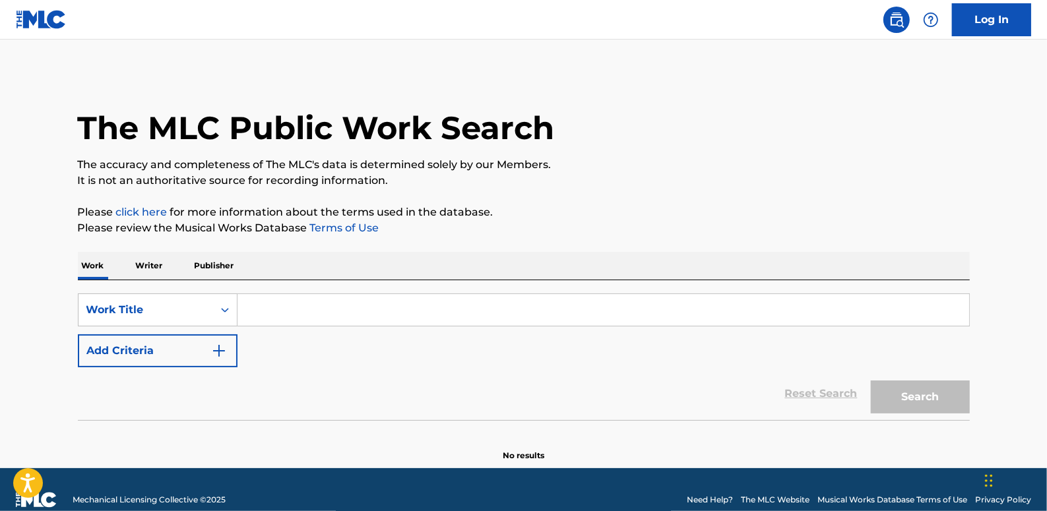
paste input "GIRL(FEAT.WOODIE GOCHILD)"
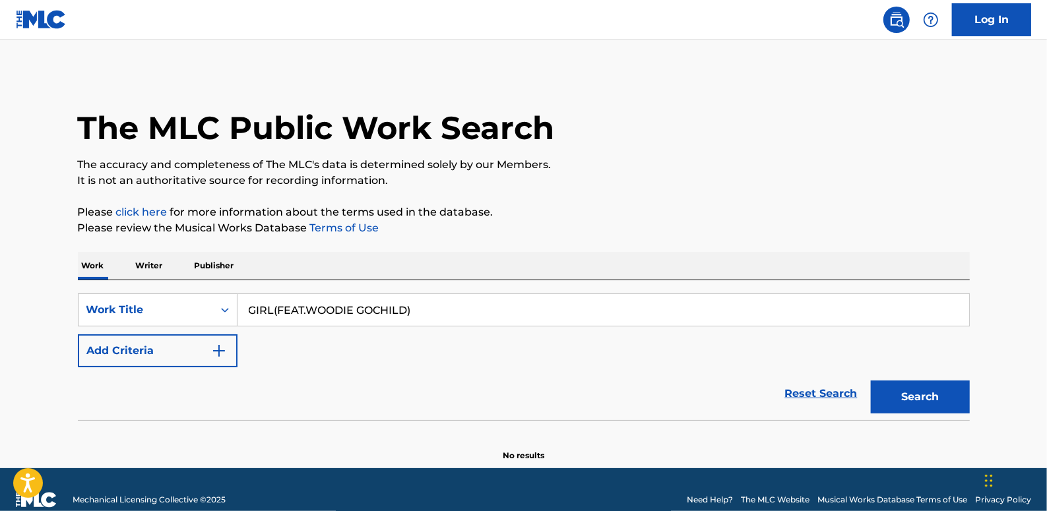
type input "GIRL(FEAT.WOODIE GOCHILD)"
click at [181, 343] on button "Add Criteria" at bounding box center [158, 350] width 160 height 33
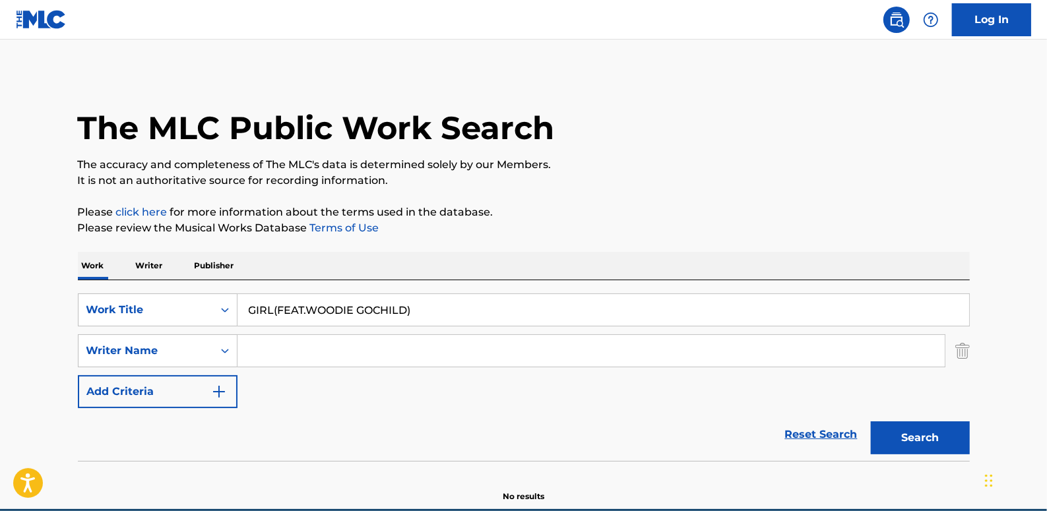
paste input "[PERSON_NAME]"
type input "[PERSON_NAME]"
drag, startPoint x: 960, startPoint y: 431, endPoint x: 949, endPoint y: 423, distance: 13.2
click at [959, 431] on button "Search" at bounding box center [920, 437] width 99 height 33
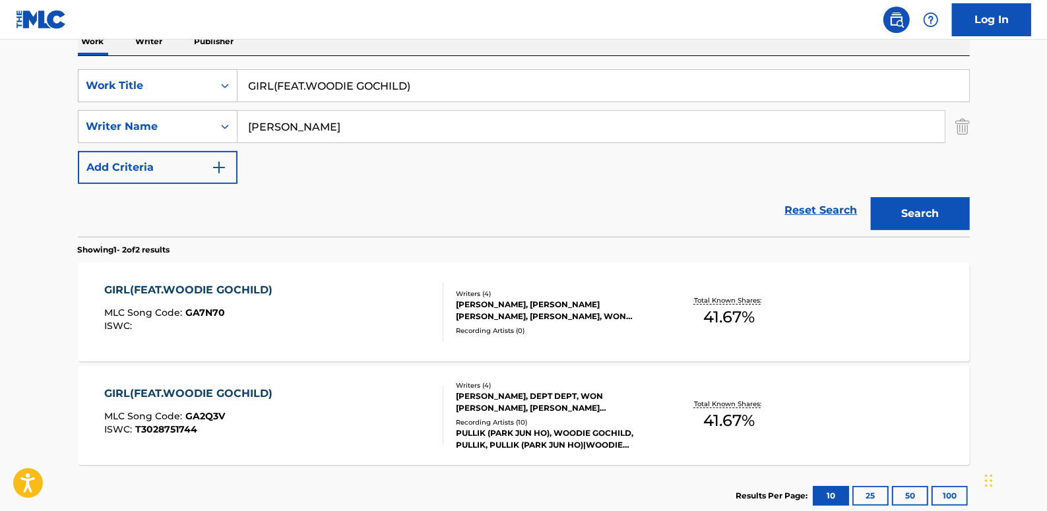
scroll to position [239, 0]
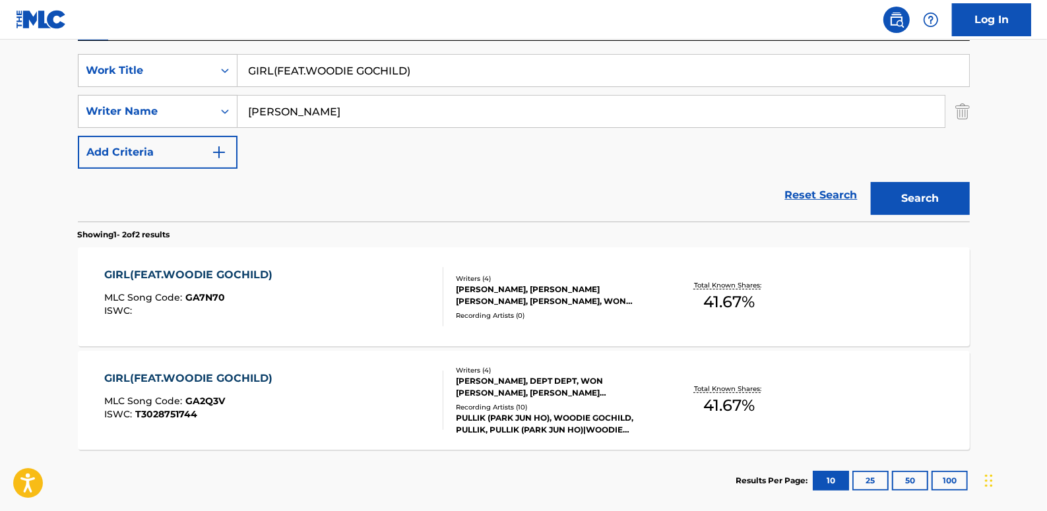
click at [398, 382] on div "GIRL(FEAT.WOODIE GOCHILD) MLC Song Code : GA2Q3V ISWC : T3028751744" at bounding box center [273, 400] width 339 height 59
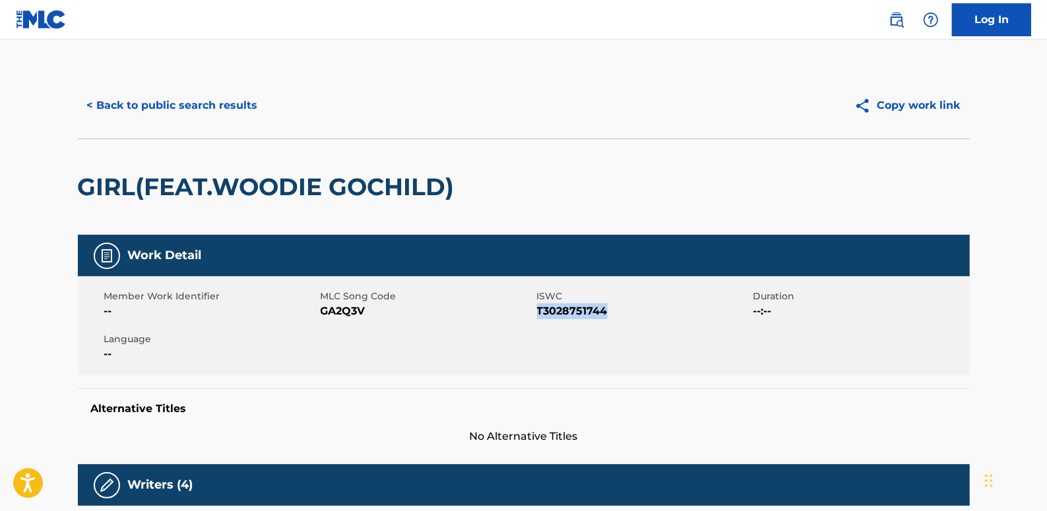
drag, startPoint x: 619, startPoint y: 313, endPoint x: 539, endPoint y: 314, distance: 80.5
click at [539, 314] on span "T3028751744" at bounding box center [643, 311] width 213 height 16
copy span "T3028751744"
click at [218, 109] on button "< Back to public search results" at bounding box center [172, 105] width 189 height 33
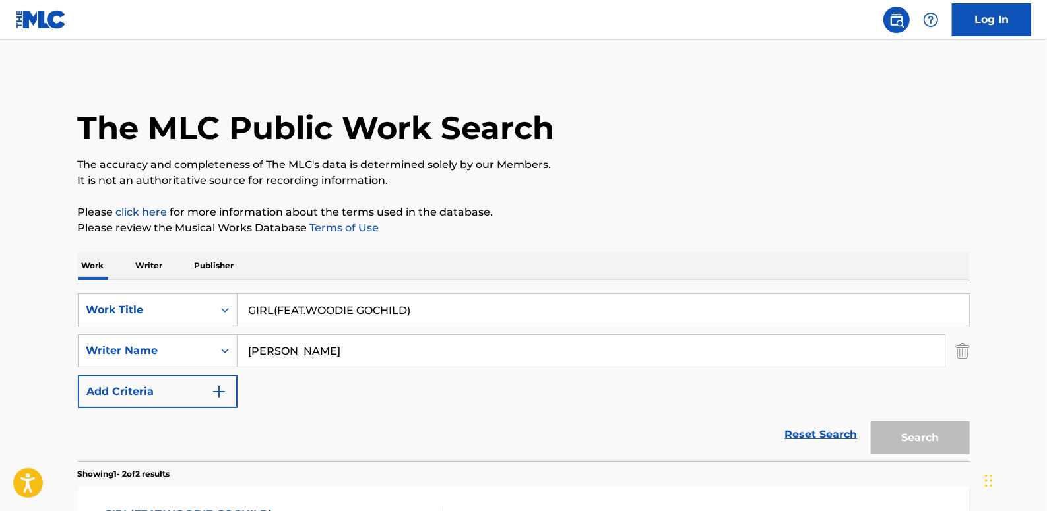
scroll to position [235, 0]
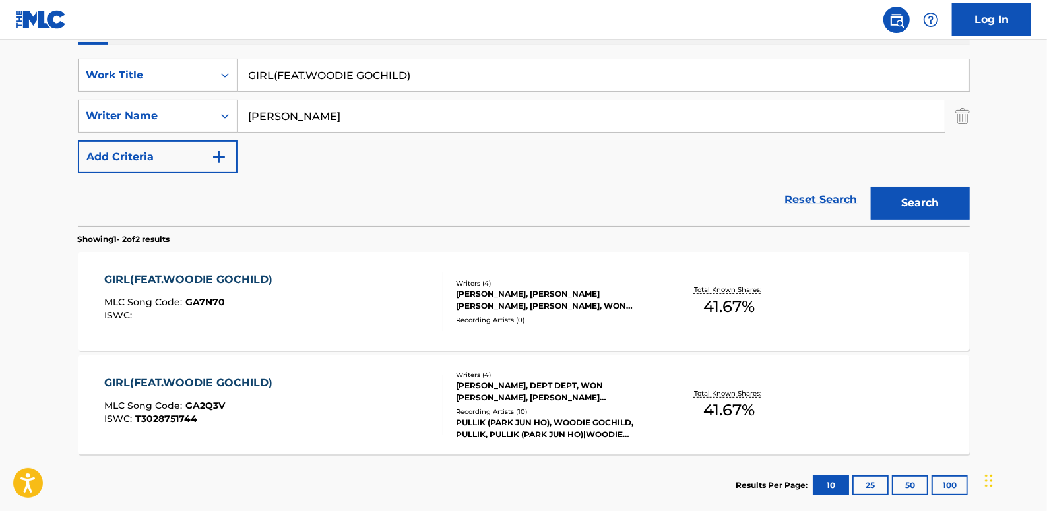
click at [353, 301] on div "GIRL(FEAT.WOODIE GOCHILD) MLC Song Code : GA7N70 ISWC :" at bounding box center [273, 301] width 339 height 59
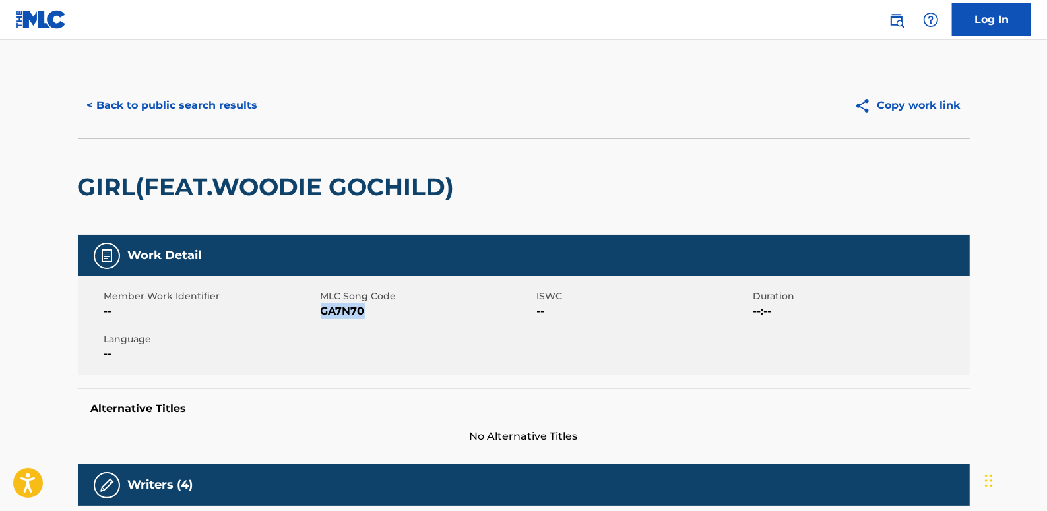
drag, startPoint x: 365, startPoint y: 310, endPoint x: 323, endPoint y: 312, distance: 42.3
click at [323, 312] on span "GA7N70" at bounding box center [427, 311] width 213 height 16
drag, startPoint x: 323, startPoint y: 312, endPoint x: 331, endPoint y: 313, distance: 8.7
copy span "GA7N70"
click at [206, 99] on button "< Back to public search results" at bounding box center [172, 105] width 189 height 33
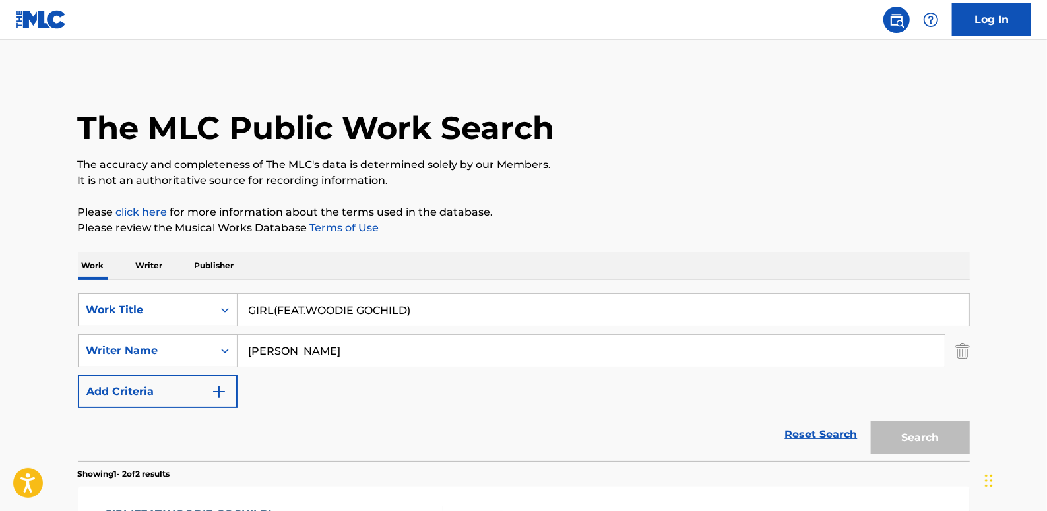
scroll to position [235, 0]
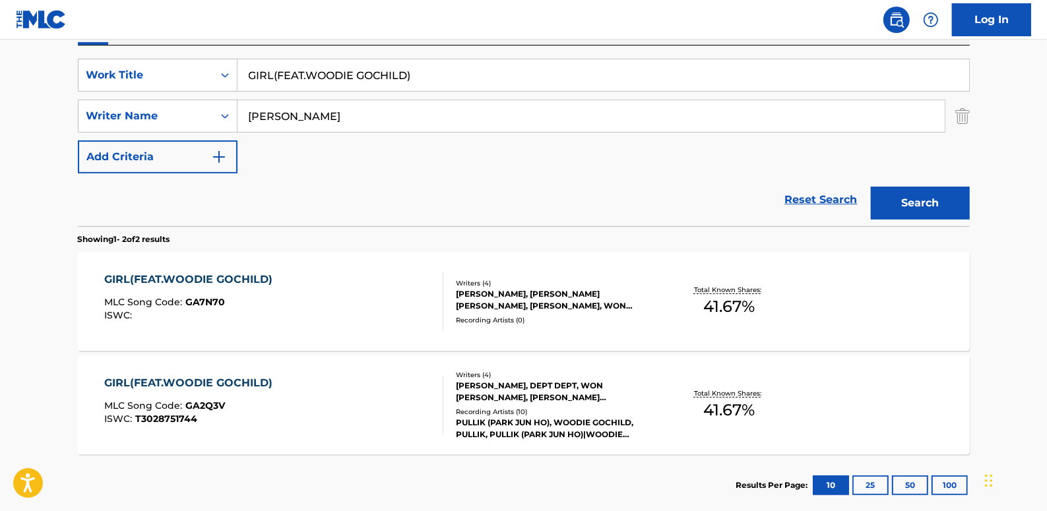
drag, startPoint x: 831, startPoint y: 197, endPoint x: 786, endPoint y: 202, distance: 45.1
click at [831, 197] on link "Reset Search" at bounding box center [821, 199] width 86 height 29
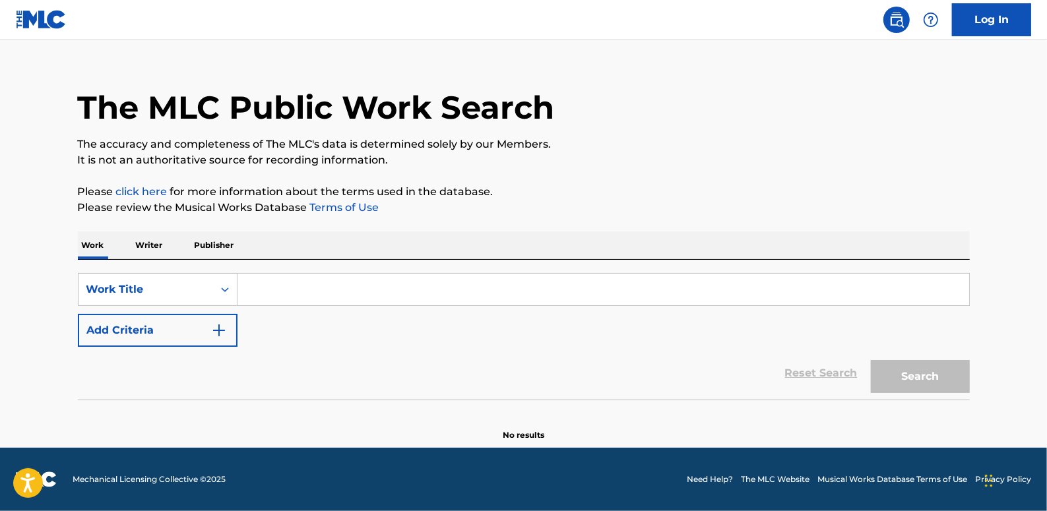
scroll to position [0, 0]
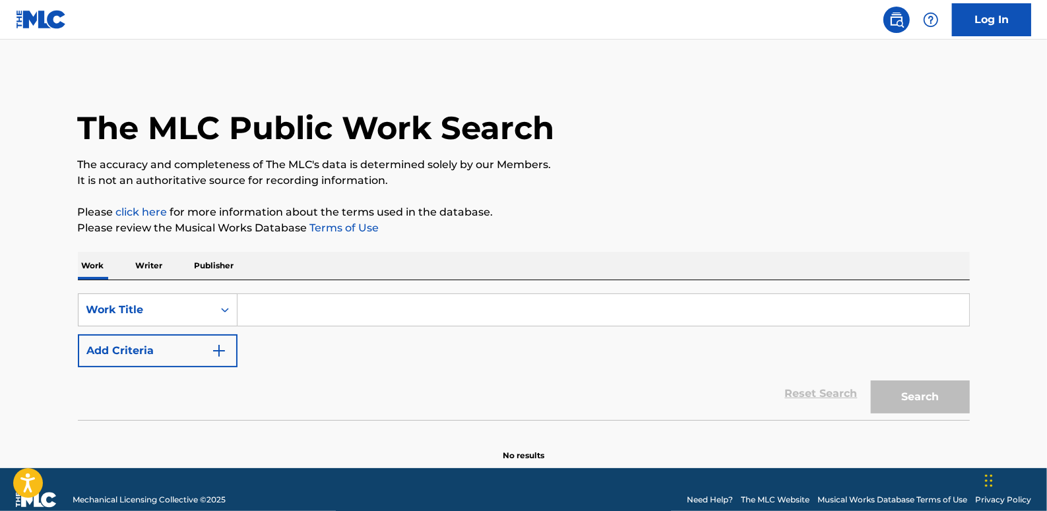
paste input "K-TOWN"
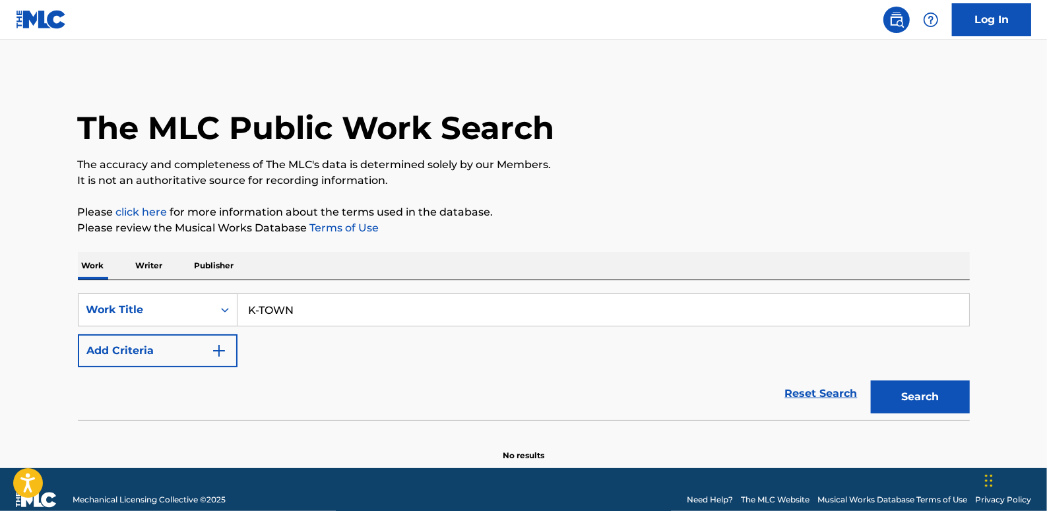
type input "K-TOWN"
click at [162, 354] on button "Add Criteria" at bounding box center [158, 350] width 160 height 33
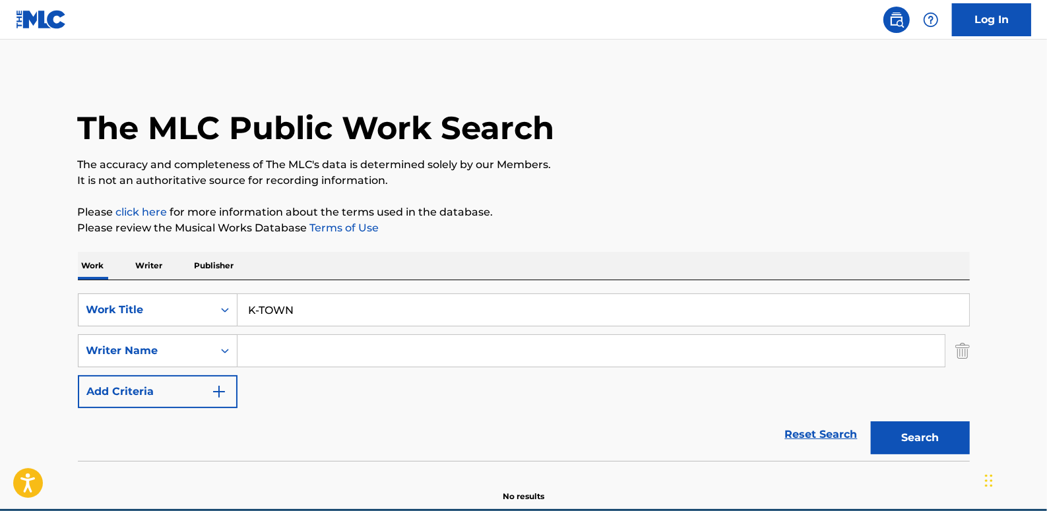
paste input "[PERSON_NAME]"
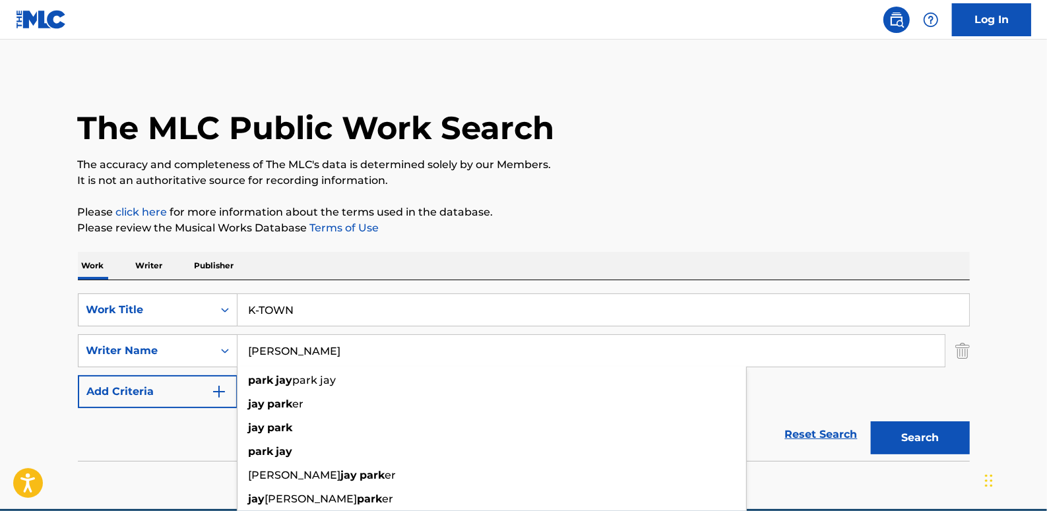
type input "[PERSON_NAME]"
drag, startPoint x: 927, startPoint y: 433, endPoint x: 921, endPoint y: 427, distance: 7.9
click at [927, 434] on button "Search" at bounding box center [920, 437] width 99 height 33
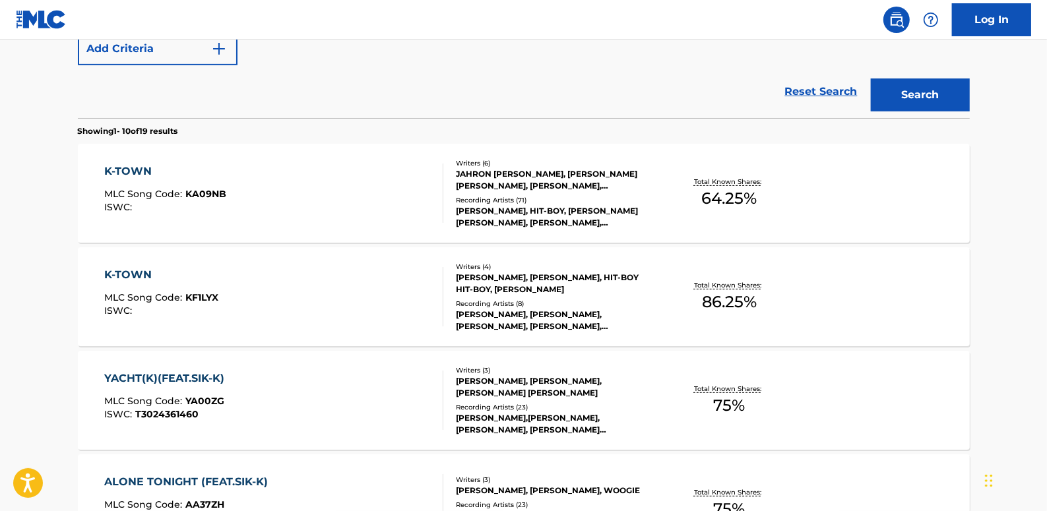
scroll to position [344, 0]
click at [383, 270] on div "K-TOWN MLC Song Code : KF1LYX ISWC :" at bounding box center [273, 295] width 339 height 59
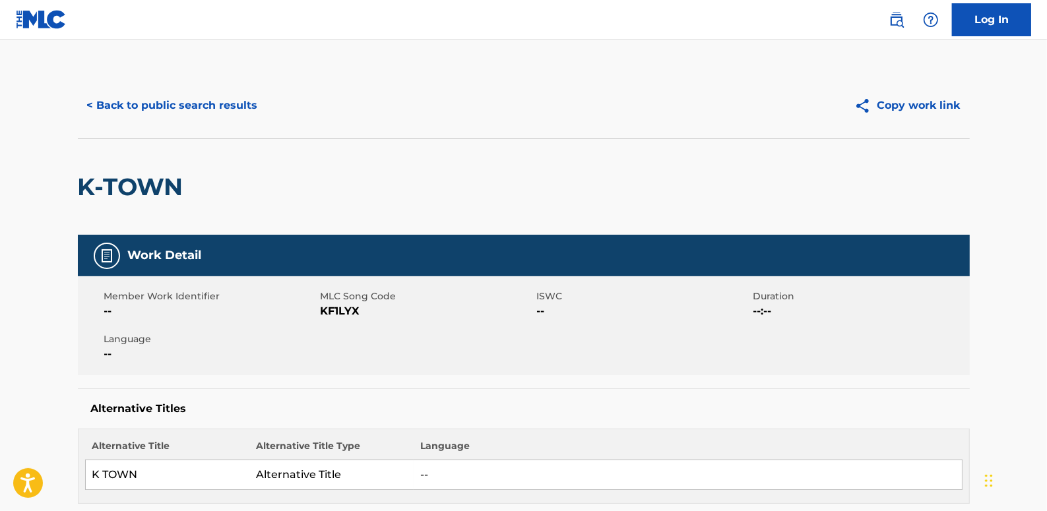
click at [261, 100] on button "< Back to public search results" at bounding box center [172, 105] width 189 height 33
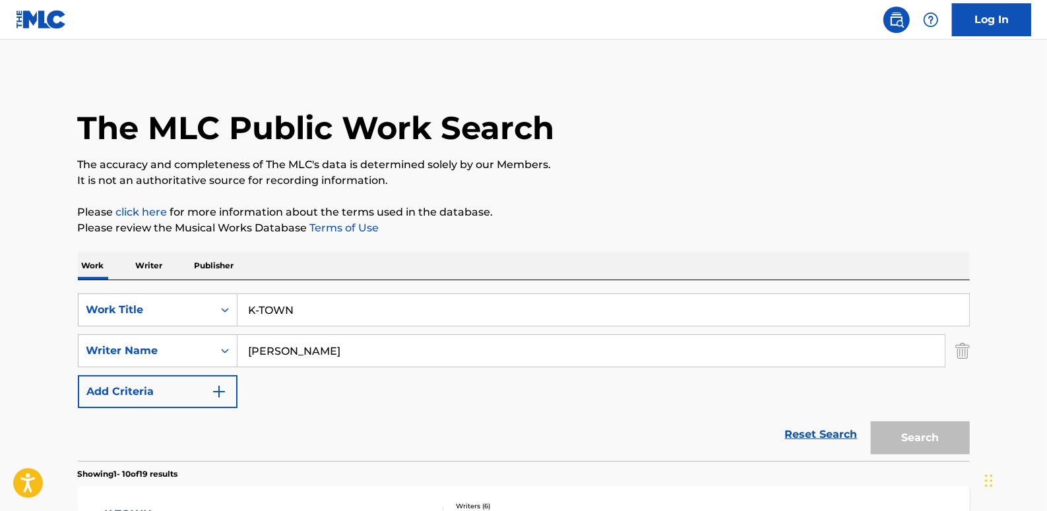
scroll to position [419, 0]
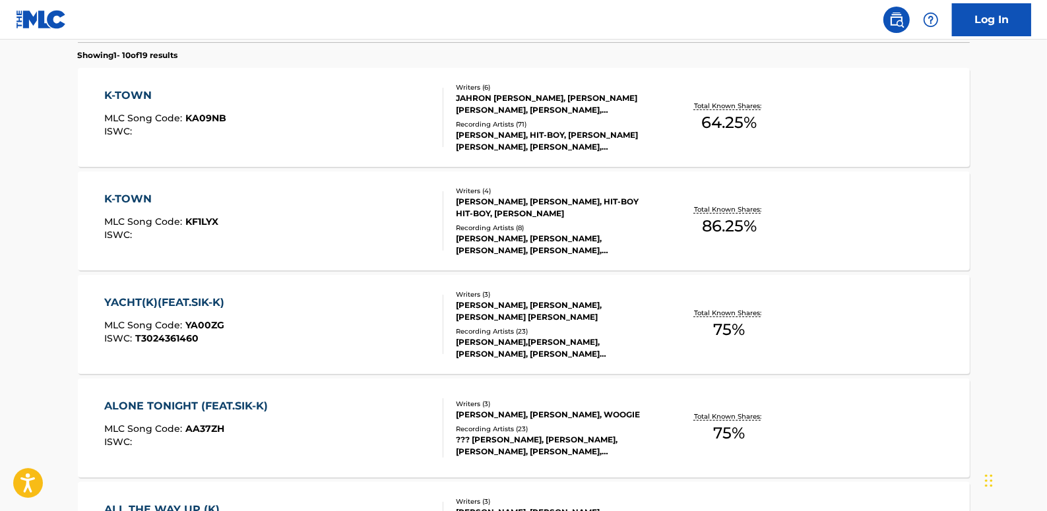
click at [320, 129] on div "K-TOWN MLC Song Code : KA09NB ISWC :" at bounding box center [273, 117] width 339 height 59
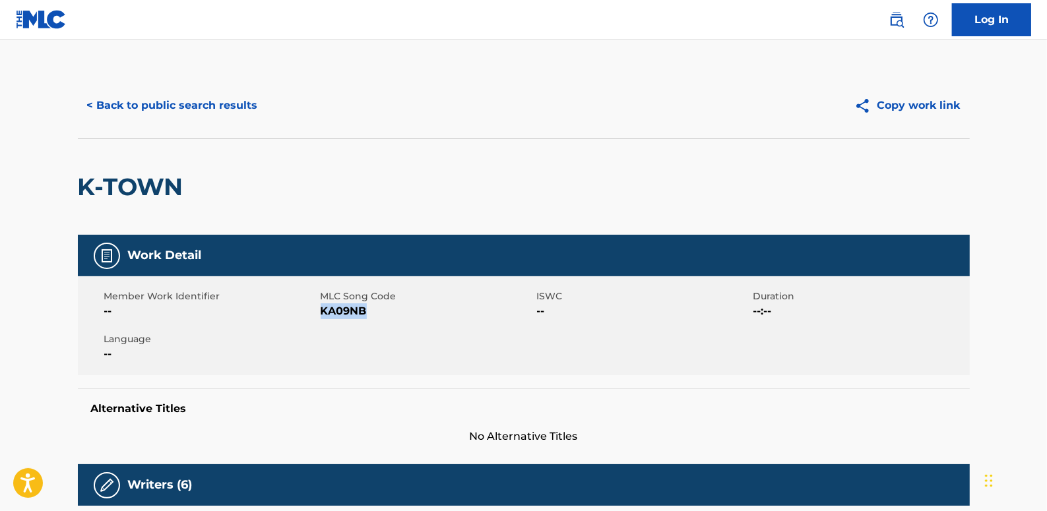
drag, startPoint x: 373, startPoint y: 314, endPoint x: 321, endPoint y: 315, distance: 52.1
click at [321, 315] on span "KA09NB" at bounding box center [427, 311] width 213 height 16
drag, startPoint x: 321, startPoint y: 315, endPoint x: 329, endPoint y: 313, distance: 8.7
copy span "KA09NB"
click at [226, 102] on button "< Back to public search results" at bounding box center [172, 105] width 189 height 33
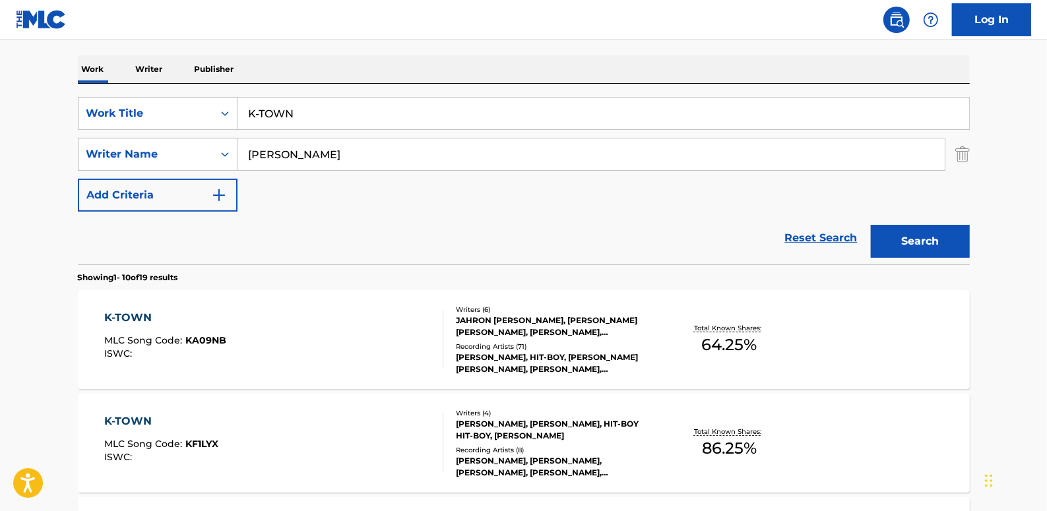
scroll to position [194, 0]
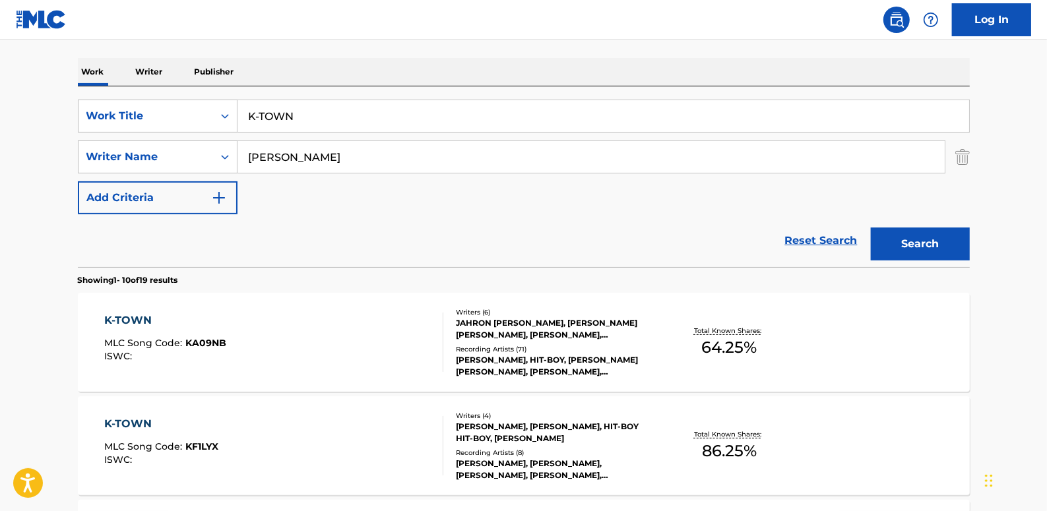
click at [297, 346] on div "K-TOWN MLC Song Code : KA09NB ISWC :" at bounding box center [273, 342] width 339 height 59
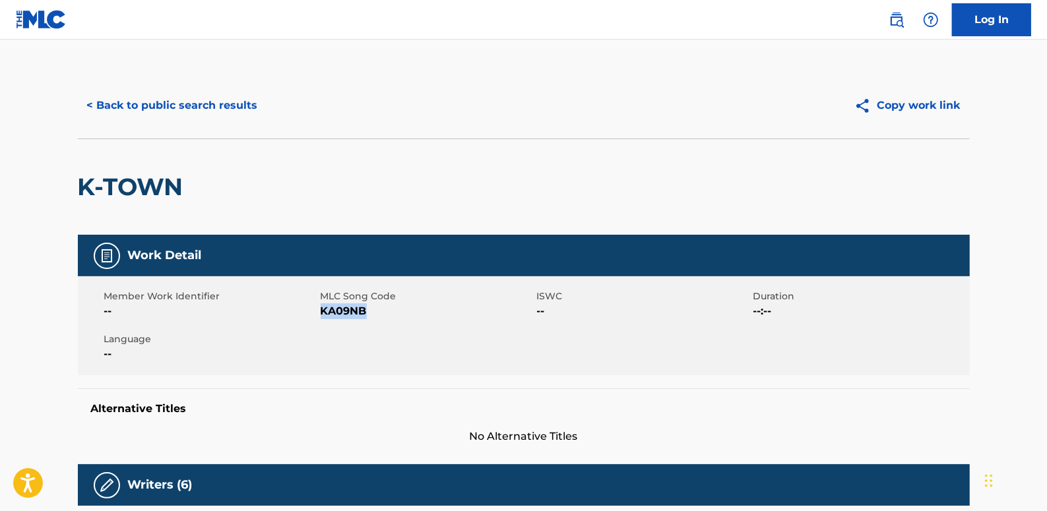
drag, startPoint x: 379, startPoint y: 308, endPoint x: 323, endPoint y: 311, distance: 56.2
click at [323, 311] on span "KA09NB" at bounding box center [427, 311] width 213 height 16
drag, startPoint x: 323, startPoint y: 311, endPoint x: 329, endPoint y: 315, distance: 7.7
copy span "KA09NB"
click at [231, 96] on button "< Back to public search results" at bounding box center [172, 105] width 189 height 33
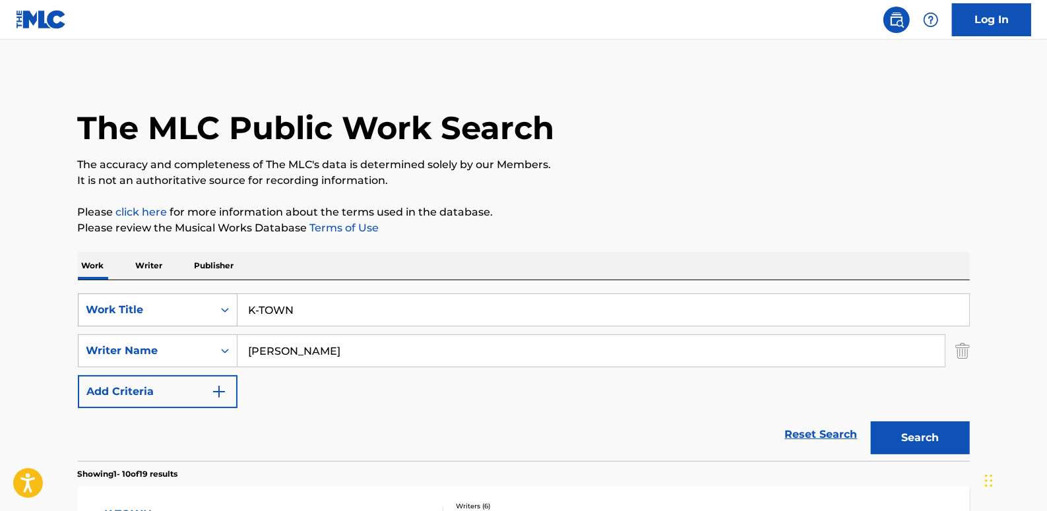
scroll to position [194, 0]
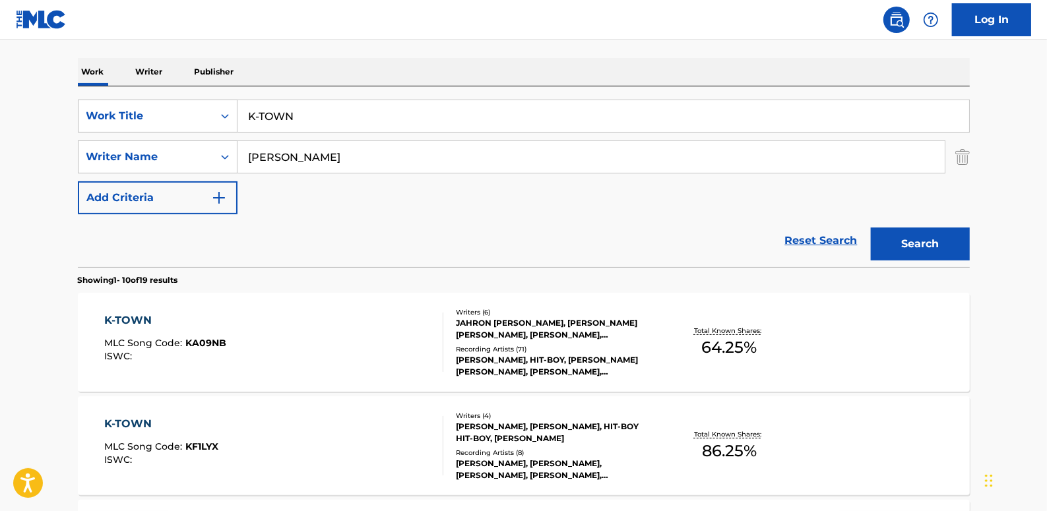
click at [819, 242] on link "Reset Search" at bounding box center [821, 240] width 86 height 29
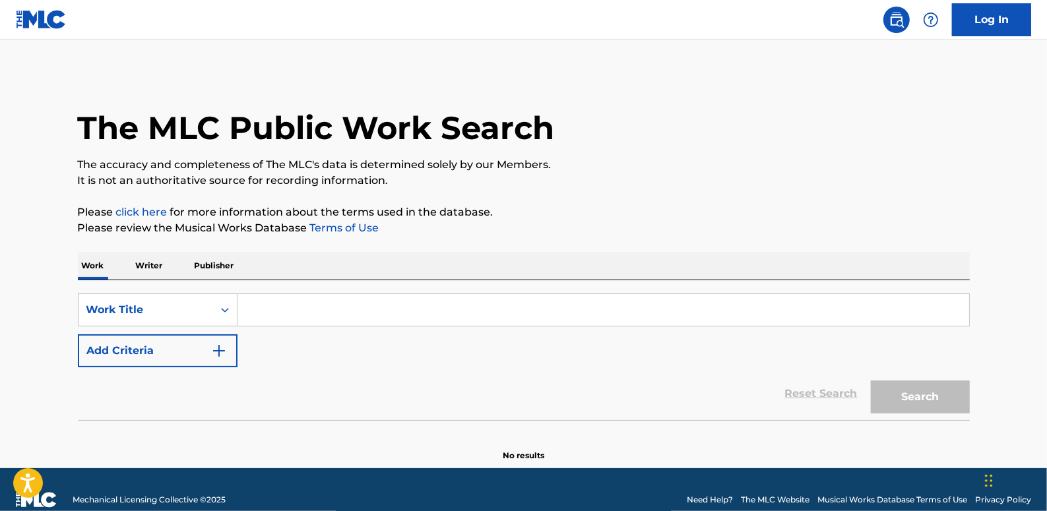
paste input "SAUCE TALK"
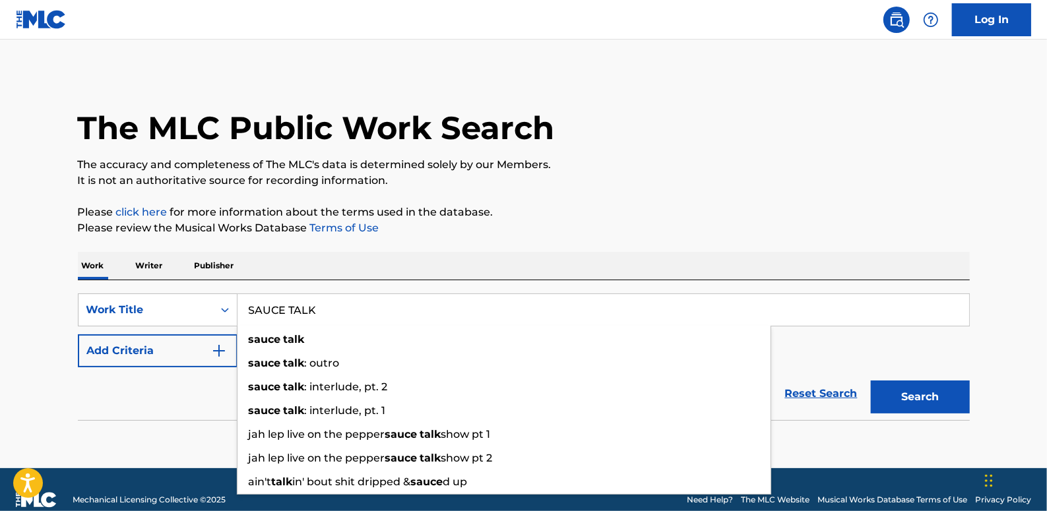
type input "SAUCE TALK"
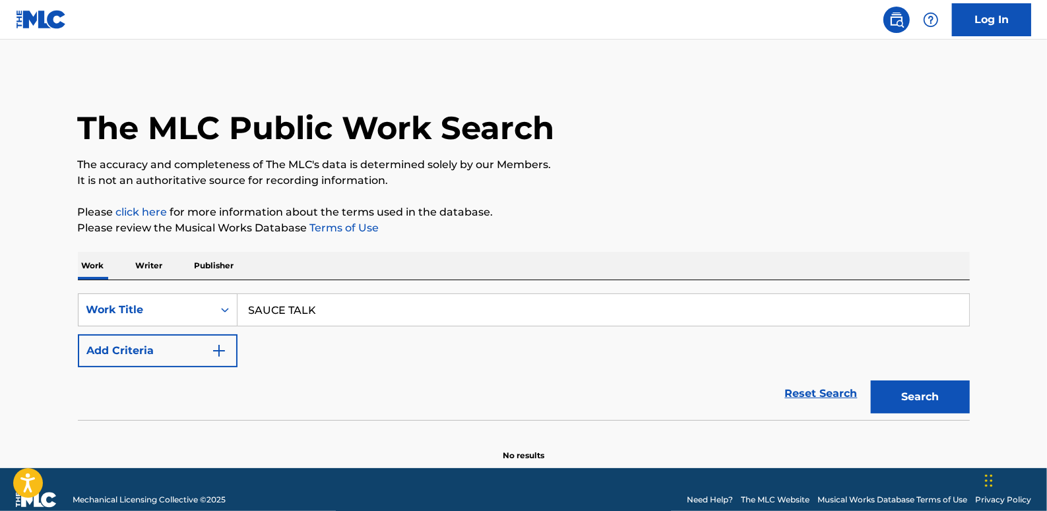
click at [175, 350] on button "Add Criteria" at bounding box center [158, 350] width 160 height 33
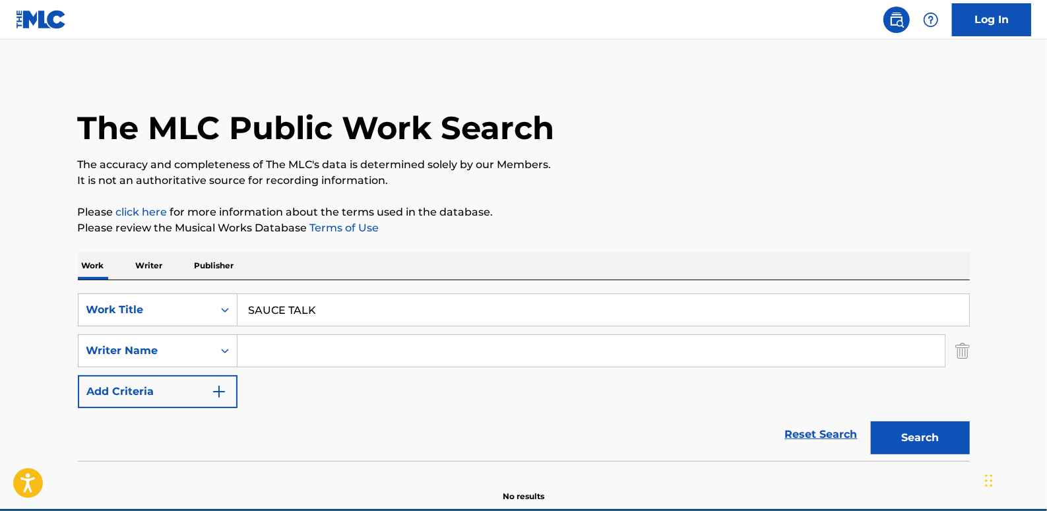
click at [244, 344] on input "Search Form" at bounding box center [590, 351] width 707 height 32
paste input "[PERSON_NAME]"
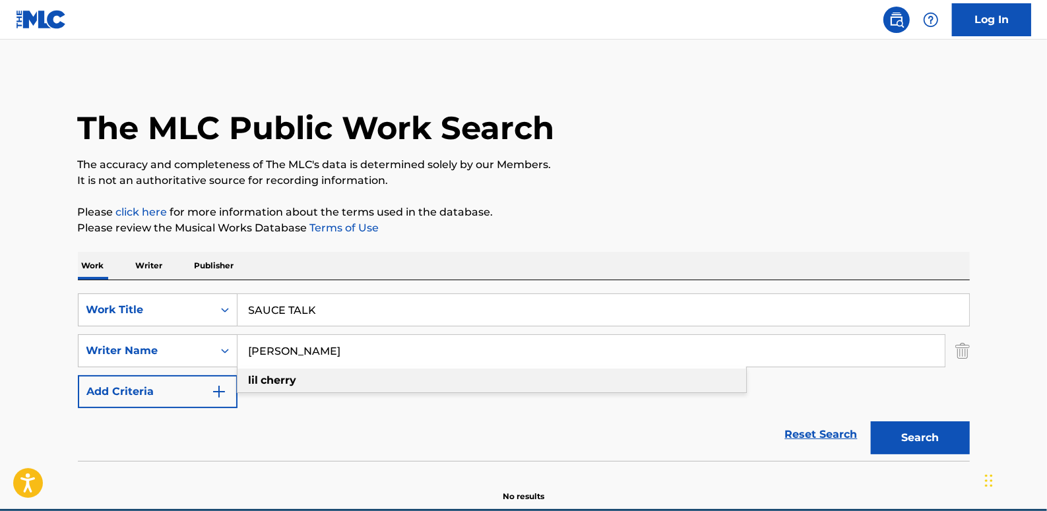
click at [487, 386] on div "[PERSON_NAME]" at bounding box center [491, 381] width 509 height 24
type input "[PERSON_NAME]"
click at [948, 435] on button "Search" at bounding box center [920, 437] width 99 height 33
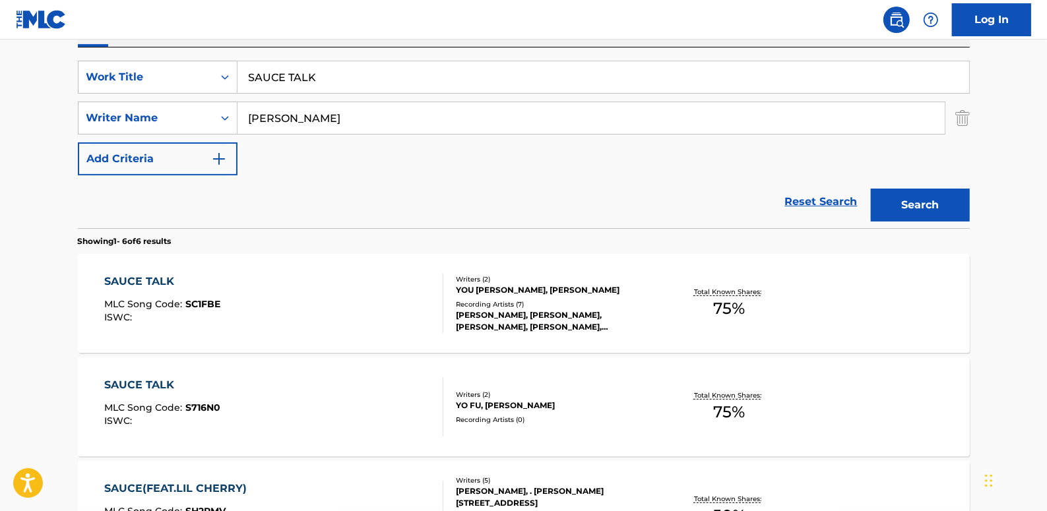
scroll to position [239, 0]
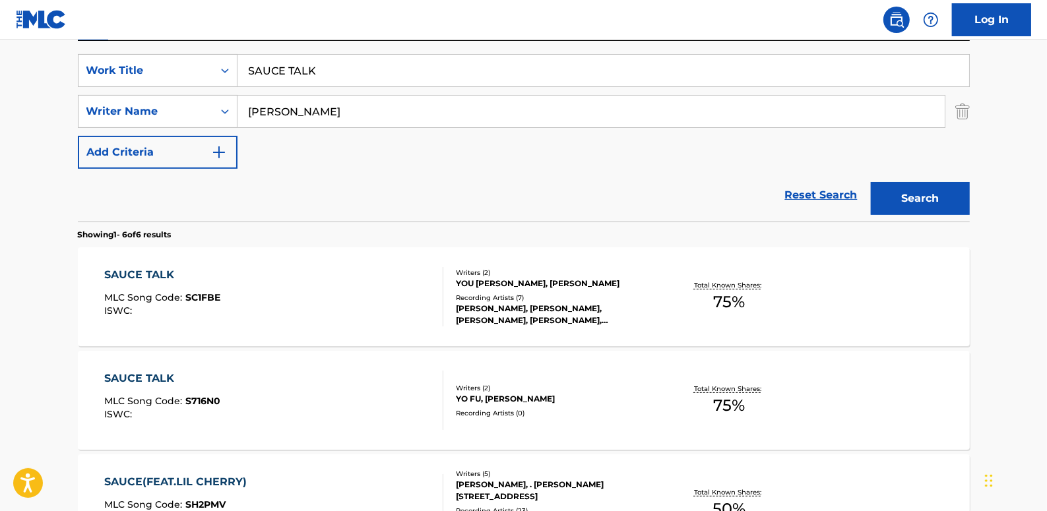
click at [332, 391] on div "SAUCE TALK MLC Song Code : S716N0 ISWC :" at bounding box center [273, 400] width 339 height 59
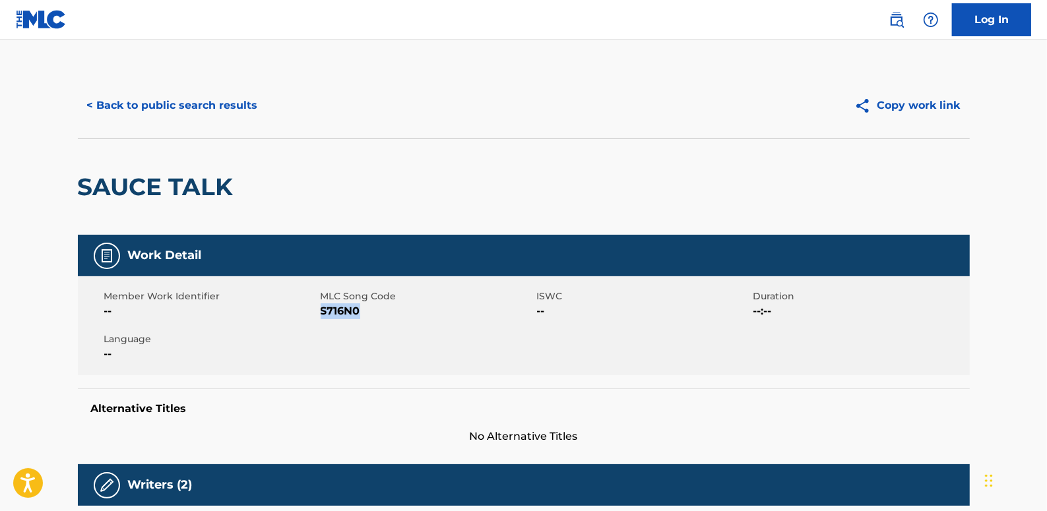
drag, startPoint x: 366, startPoint y: 310, endPoint x: 323, endPoint y: 310, distance: 43.5
click at [323, 310] on span "S716N0" at bounding box center [427, 311] width 213 height 16
copy span "S716N0"
click at [226, 115] on button "< Back to public search results" at bounding box center [172, 105] width 189 height 33
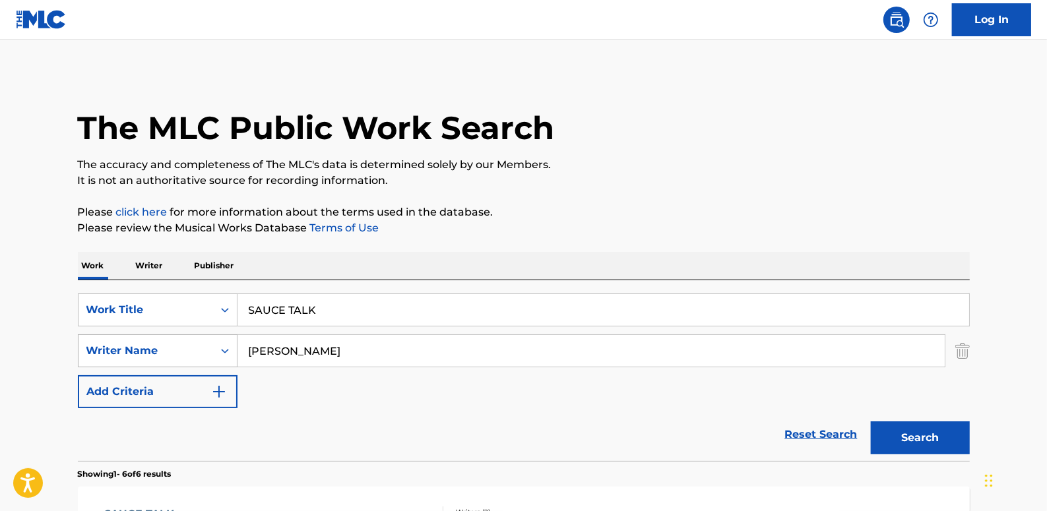
scroll to position [239, 0]
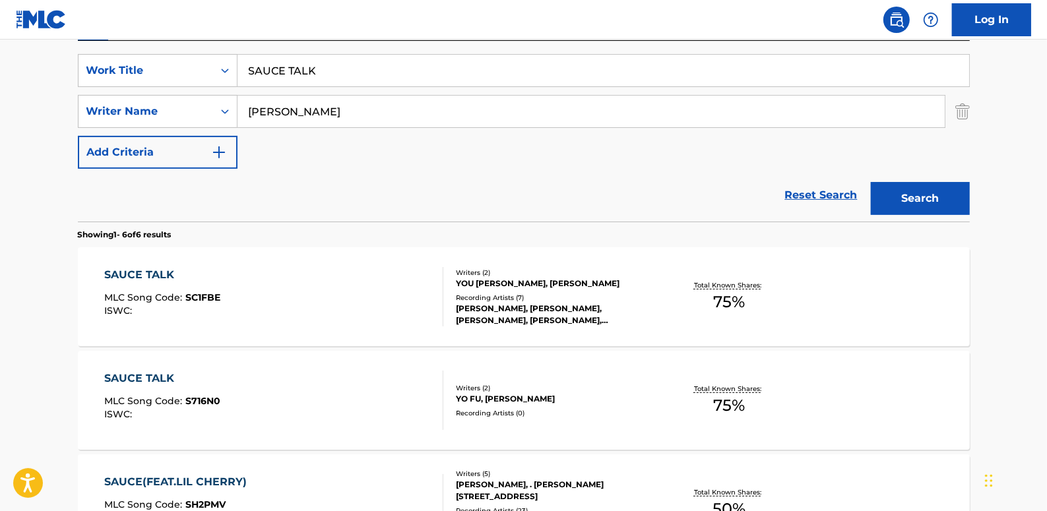
click at [827, 195] on link "Reset Search" at bounding box center [821, 195] width 86 height 29
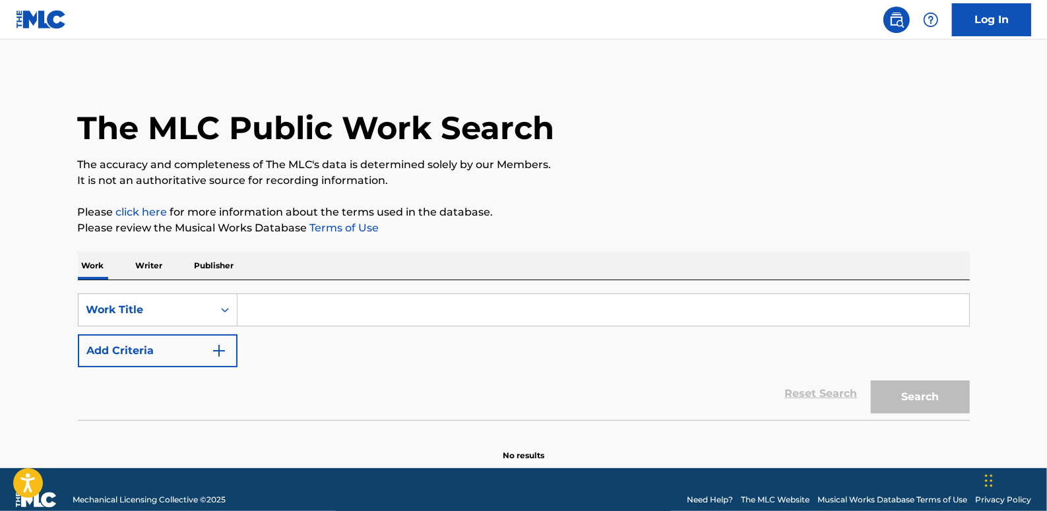
paste input "WELCOME TO [GEOGRAPHIC_DATA]"
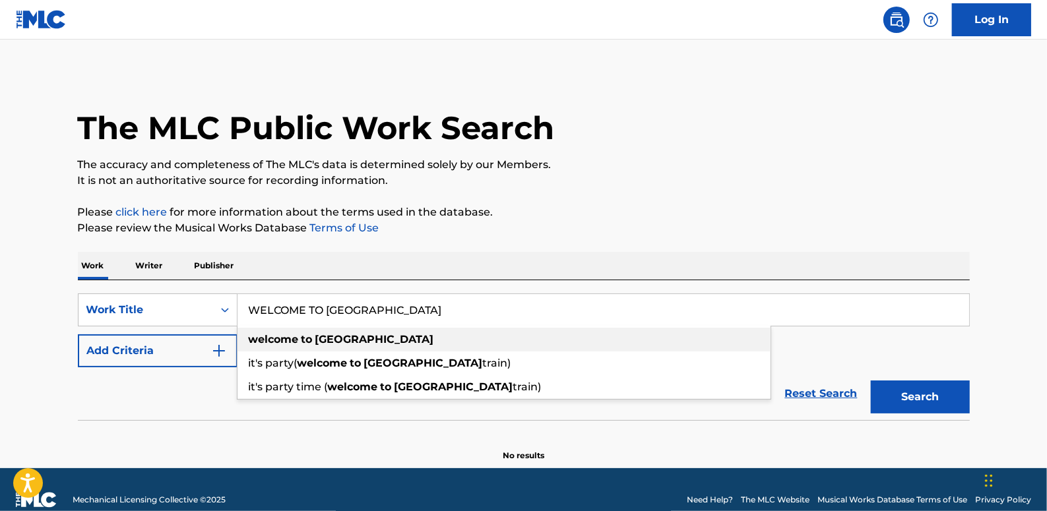
click at [293, 343] on strong "welcome" at bounding box center [274, 339] width 50 height 13
type input "welcome to [GEOGRAPHIC_DATA]"
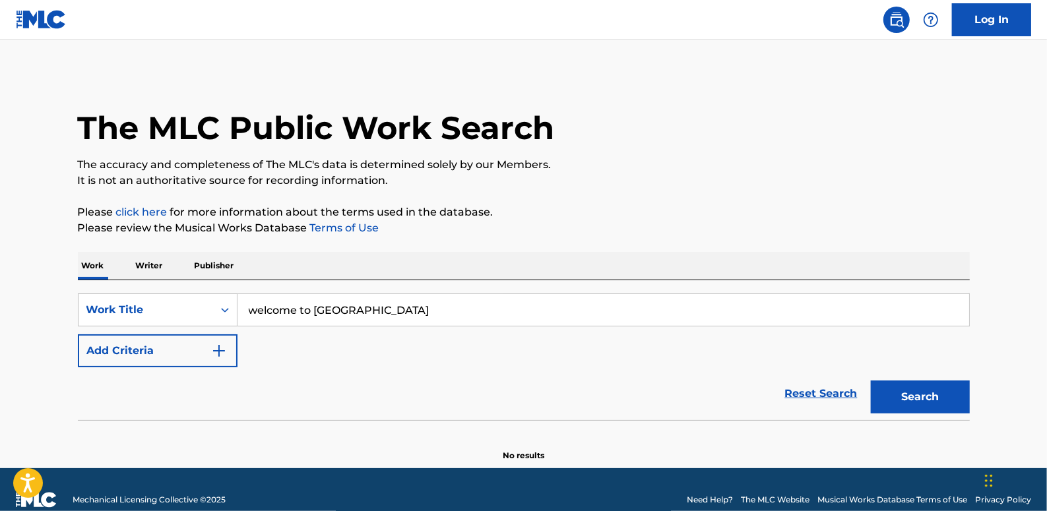
click at [191, 344] on button "Add Criteria" at bounding box center [158, 350] width 160 height 33
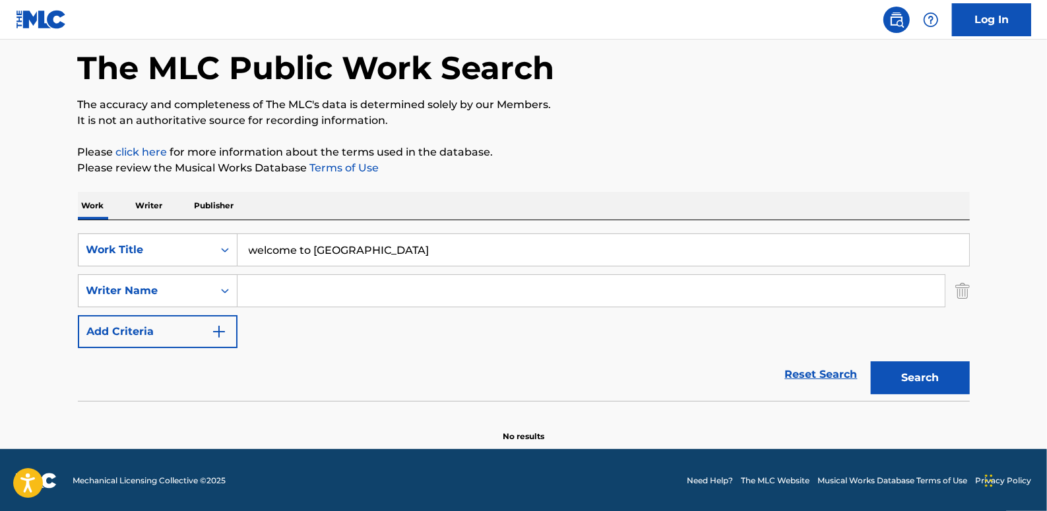
scroll to position [61, 0]
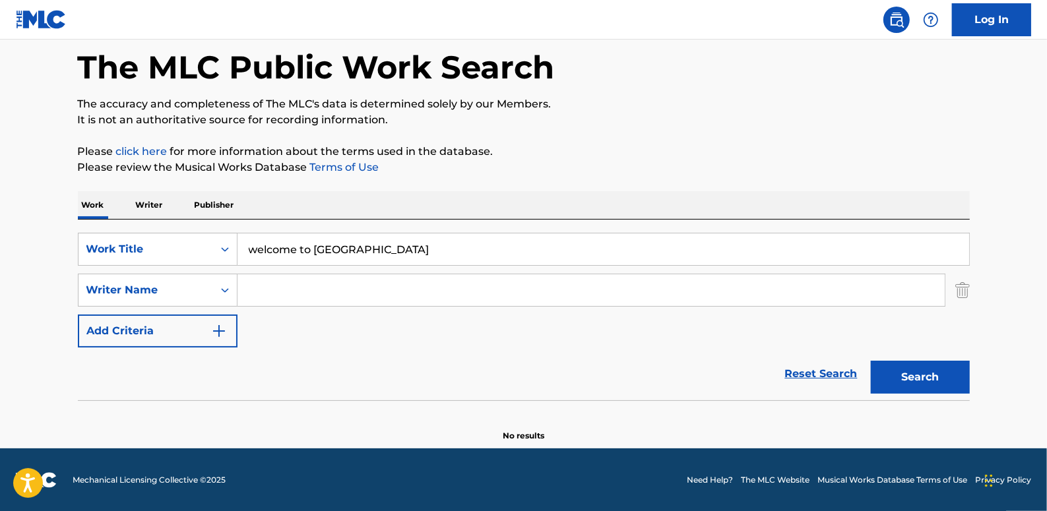
paste input "[PERSON_NAME];"
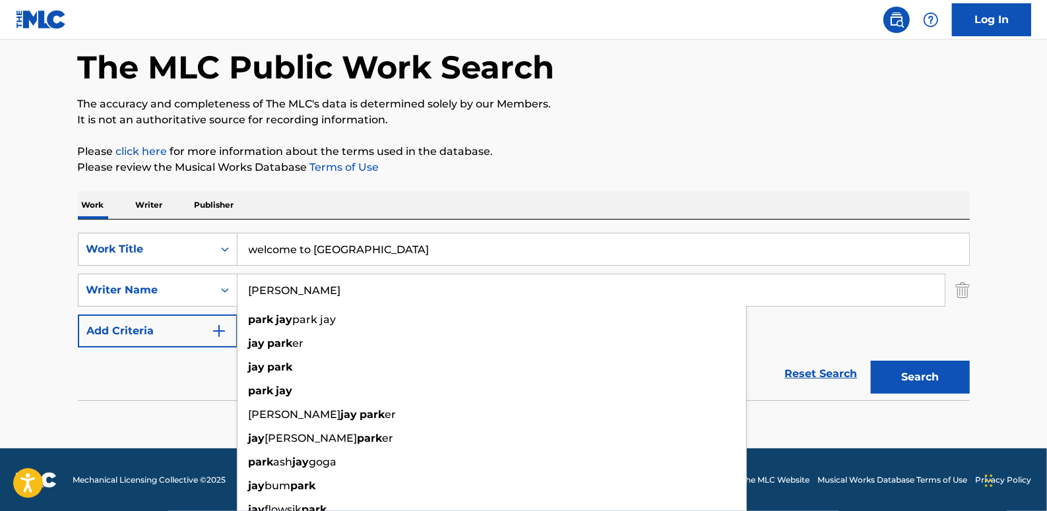
type input "[PERSON_NAME]"
click at [936, 376] on button "Search" at bounding box center [920, 377] width 99 height 33
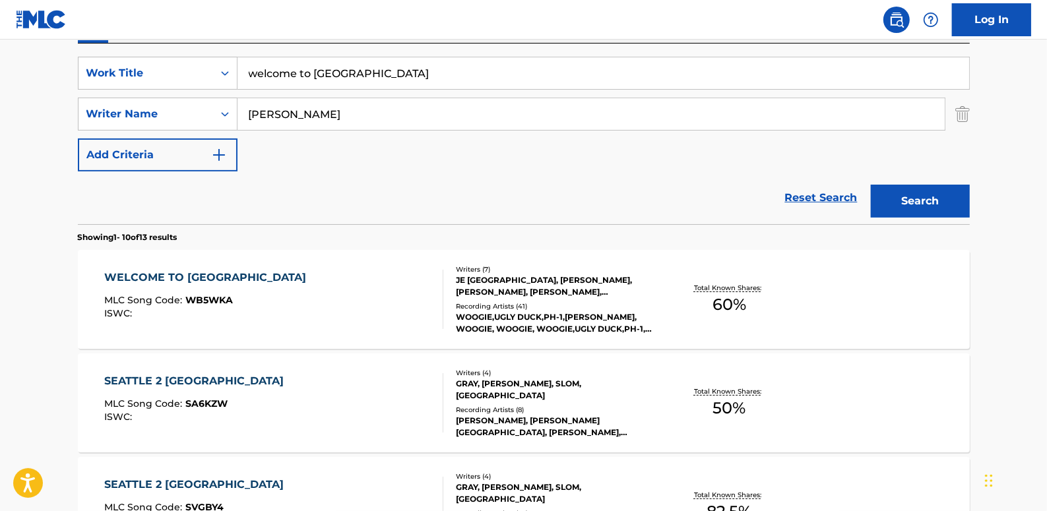
scroll to position [241, 0]
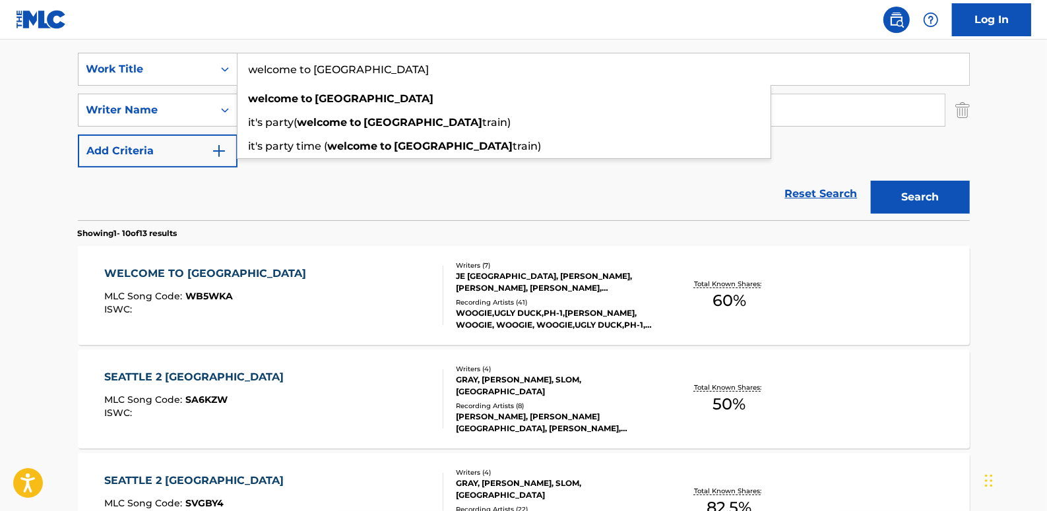
drag, startPoint x: 361, startPoint y: 73, endPoint x: 238, endPoint y: 65, distance: 122.9
click at [238, 65] on input "welcome to [GEOGRAPHIC_DATA]" at bounding box center [602, 69] width 731 height 32
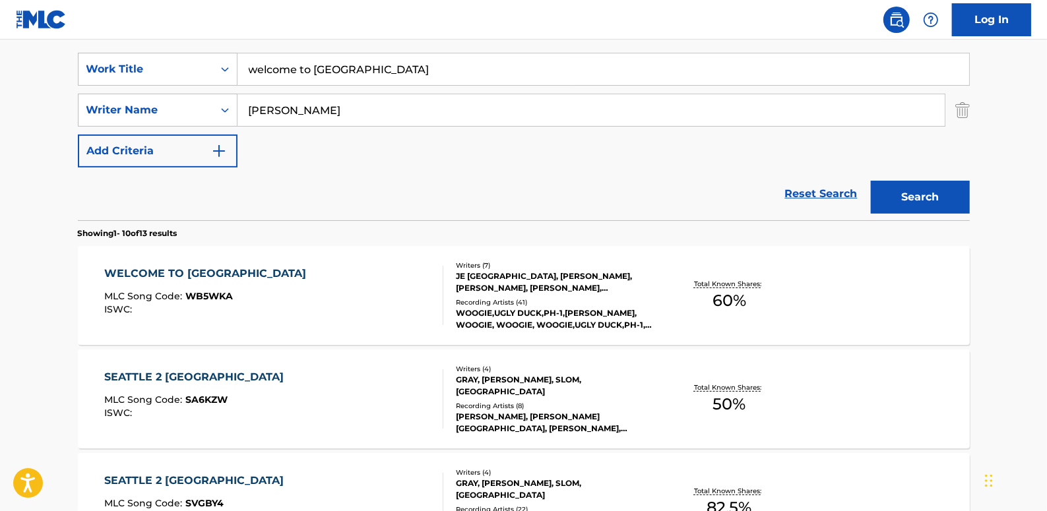
click at [316, 298] on div "WELCOME TO [GEOGRAPHIC_DATA] MLC Song Code : WB5WKA ISWC :" at bounding box center [273, 295] width 339 height 59
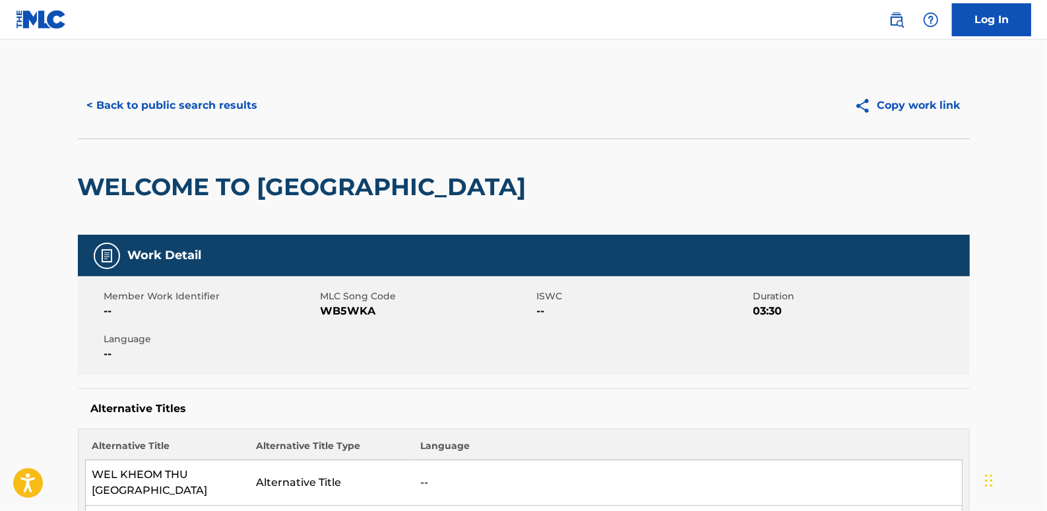
click at [204, 102] on button "< Back to public search results" at bounding box center [172, 105] width 189 height 33
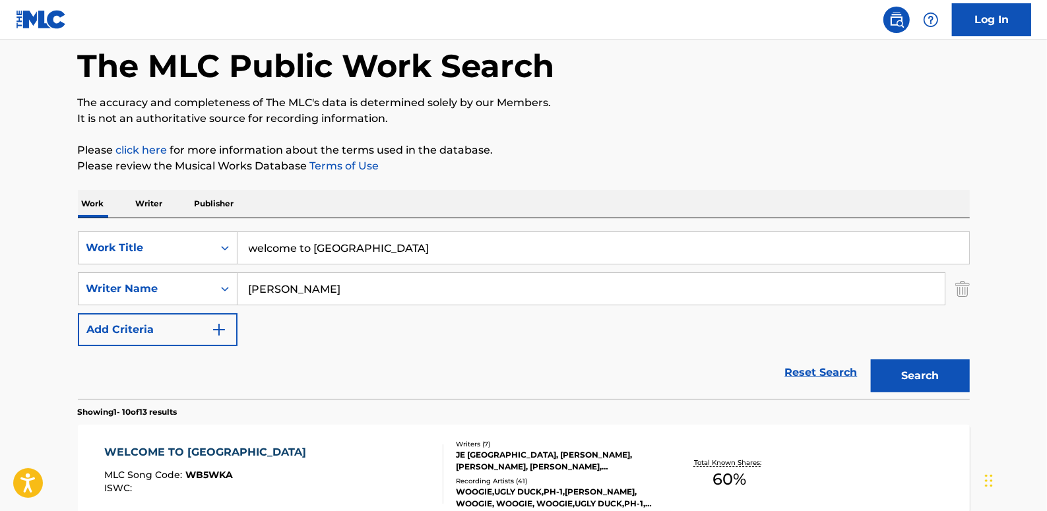
scroll to position [61, 0]
